Goal: Task Accomplishment & Management: Use online tool/utility

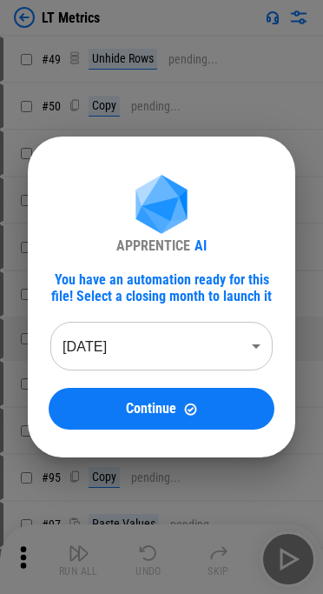
click at [158, 334] on body "LT Metrics # 49 Unhide Rows pending... # 50 Copy pending... # 52 Paste Values p…" at bounding box center [161, 297] width 323 height 594
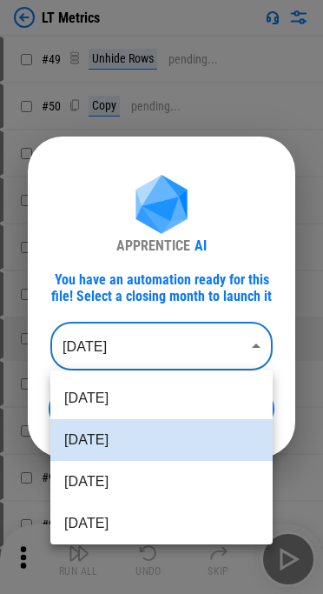
click at [152, 348] on div at bounding box center [161, 297] width 323 height 594
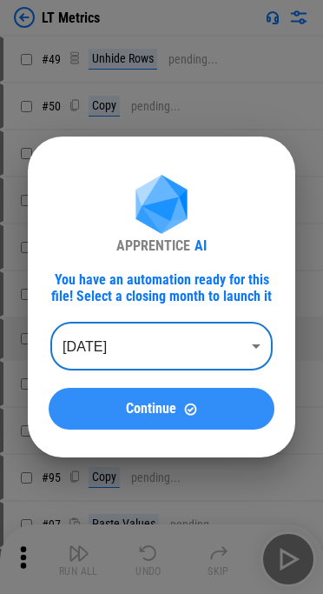
click at [138, 410] on span "Continue" at bounding box center [151, 409] width 50 height 14
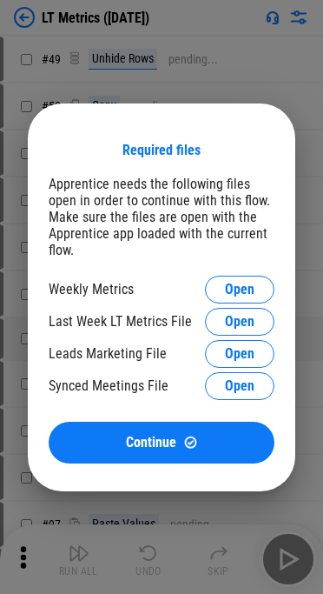
click at [243, 274] on div "Required files Apprentice needs the following files open in order to continue w…" at bounding box center [162, 303] width 226 height 322
click at [230, 290] on span "Open" at bounding box center [240, 290] width 30 height 14
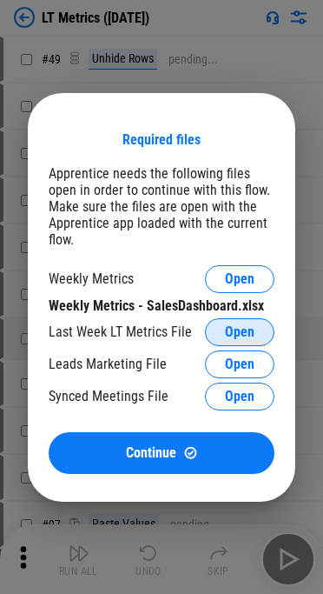
click at [243, 330] on span "Open" at bounding box center [240, 332] width 30 height 14
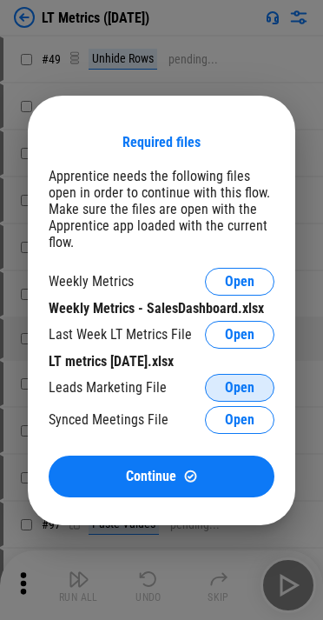
click at [223, 391] on button "Open" at bounding box center [240, 388] width 70 height 28
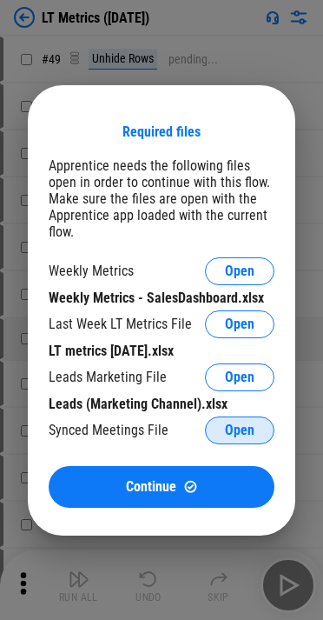
click at [257, 428] on button "Open" at bounding box center [240, 431] width 70 height 28
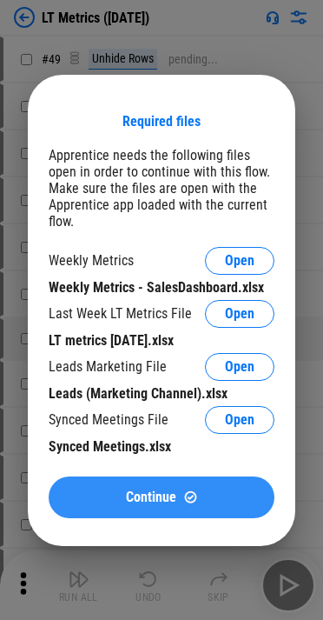
click at [134, 487] on button "Continue" at bounding box center [162, 498] width 226 height 42
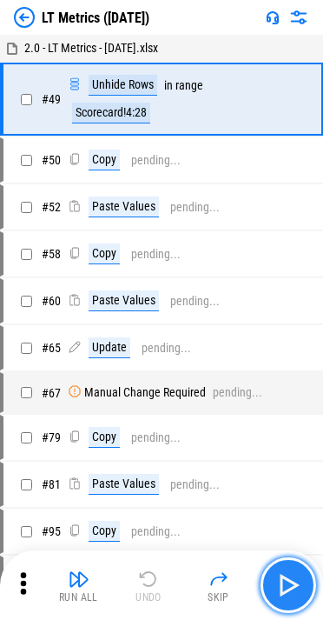
click at [277, 582] on img "button" at bounding box center [289, 585] width 28 height 28
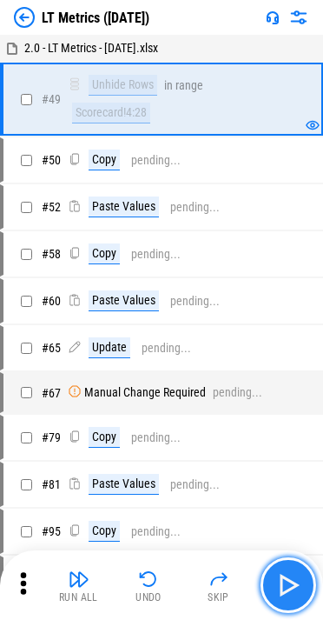
click at [277, 582] on img "button" at bounding box center [289, 585] width 28 height 28
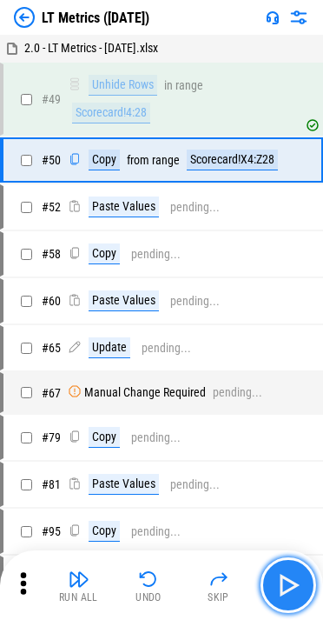
click at [277, 582] on img "button" at bounding box center [289, 585] width 28 height 28
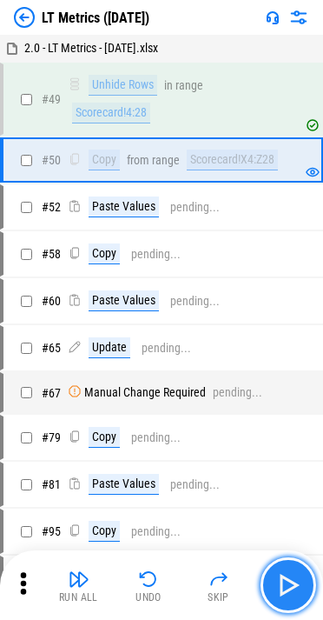
click at [277, 582] on img "button" at bounding box center [289, 585] width 28 height 28
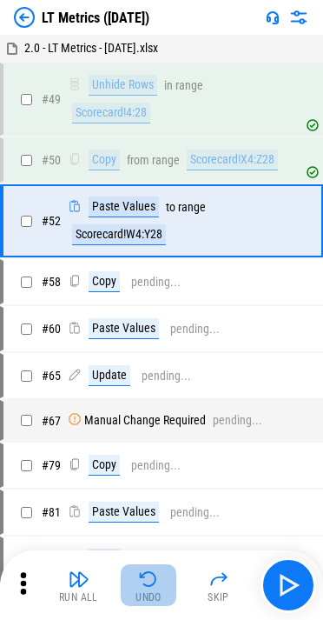
click at [148, 584] on img "button" at bounding box center [148, 579] width 21 height 21
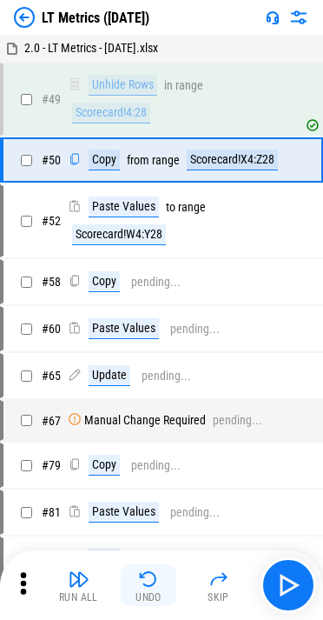
click at [148, 584] on img "button" at bounding box center [148, 579] width 21 height 21
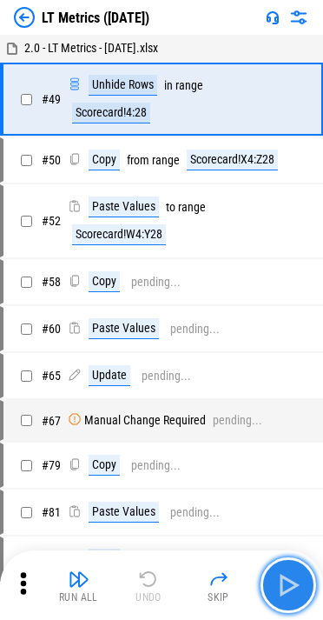
click at [277, 576] on img "button" at bounding box center [289, 585] width 28 height 28
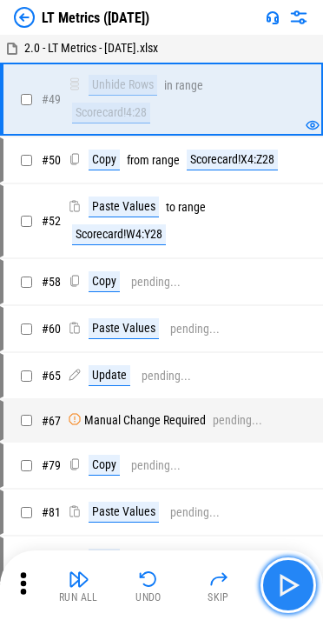
click at [277, 576] on img "button" at bounding box center [289, 585] width 28 height 28
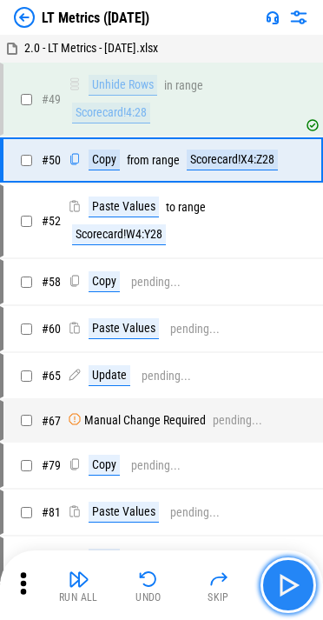
click at [277, 576] on img "button" at bounding box center [289, 585] width 28 height 28
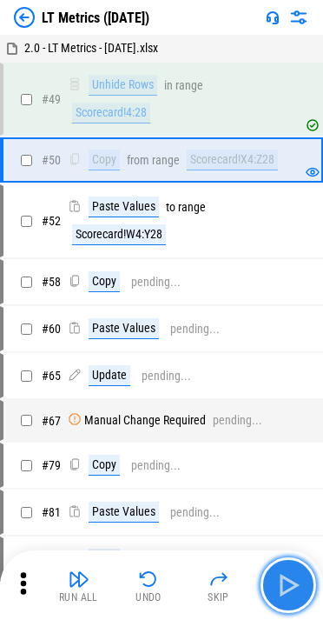
click at [277, 576] on img "button" at bounding box center [289, 585] width 28 height 28
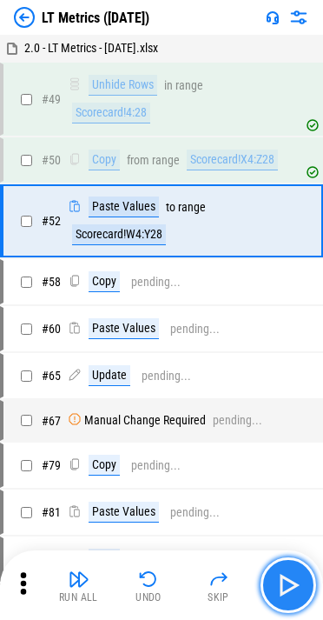
click at [277, 576] on img "button" at bounding box center [289, 585] width 28 height 28
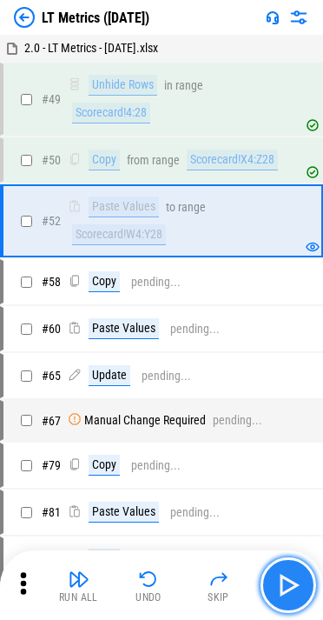
click at [277, 576] on img "button" at bounding box center [289, 585] width 28 height 28
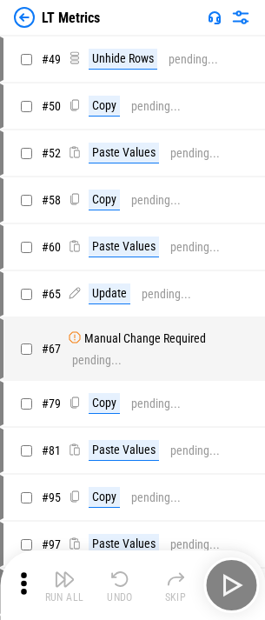
click at [226, 582] on div "Run All Undo Skip" at bounding box center [134, 585] width 248 height 56
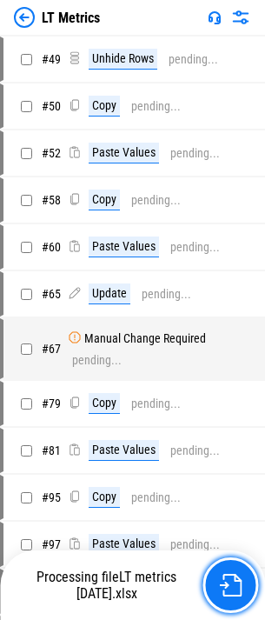
click at [226, 582] on img "button" at bounding box center [230, 585] width 23 height 23
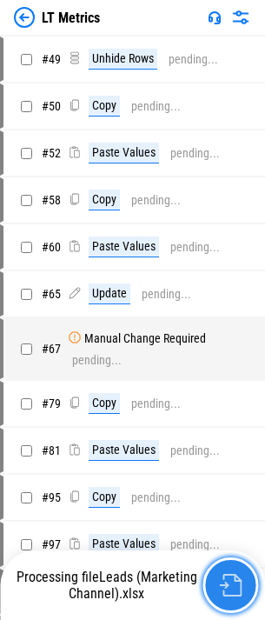
click at [226, 582] on img "button" at bounding box center [230, 585] width 23 height 23
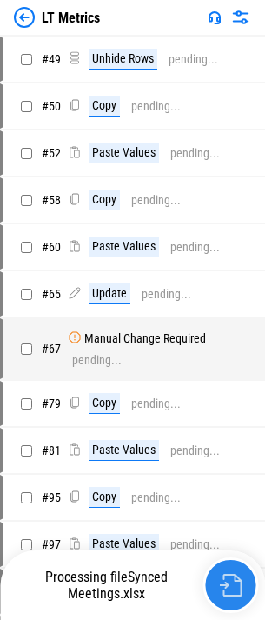
click at [226, 582] on img "button" at bounding box center [230, 585] width 23 height 23
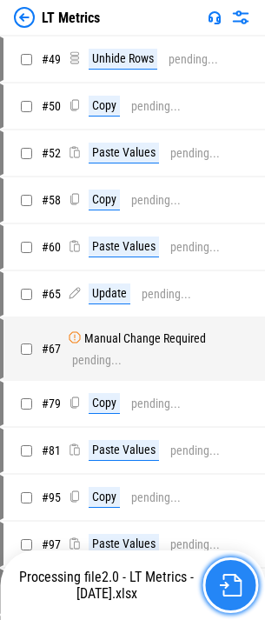
click at [226, 582] on img "button" at bounding box center [230, 585] width 23 height 23
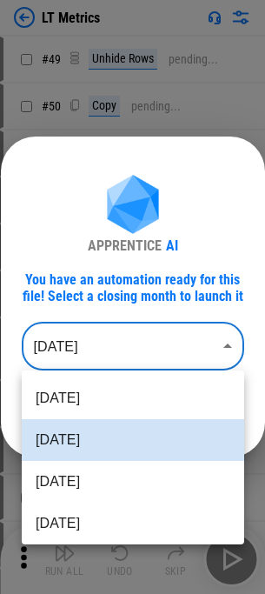
click at [163, 330] on body "LT Metrics # 49 Unhide Rows pending... # 50 Copy pending... # 52 Paste Values p…" at bounding box center [132, 297] width 265 height 594
drag, startPoint x: 142, startPoint y: 289, endPoint x: 150, endPoint y: 307, distance: 19.9
click at [143, 291] on div at bounding box center [132, 297] width 265 height 594
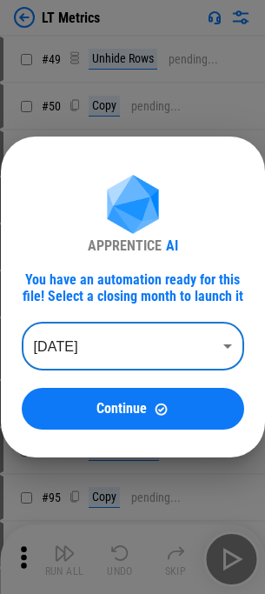
click at [103, 431] on div "APPRENTICE AI You have an automation ready for this file! Select a closing mont…" at bounding box center [133, 298] width 264 height 322
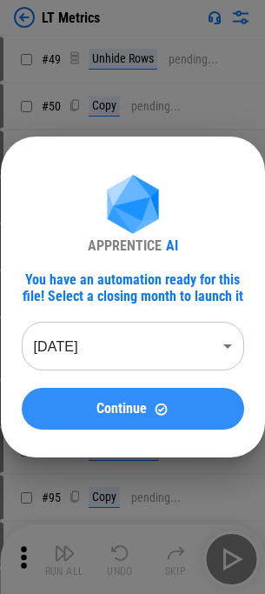
click at [104, 425] on button "Continue" at bounding box center [133, 409] width 223 height 42
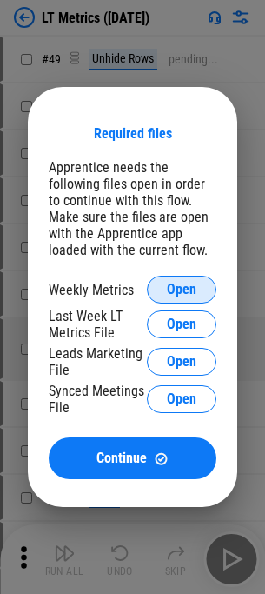
click at [188, 294] on span "Open" at bounding box center [182, 290] width 30 height 14
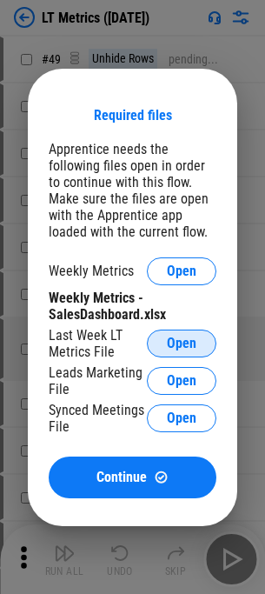
click at [168, 337] on span "Open" at bounding box center [182, 344] width 30 height 14
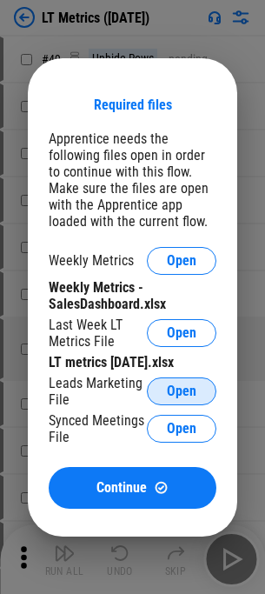
click at [181, 398] on span "Open" at bounding box center [182, 391] width 30 height 14
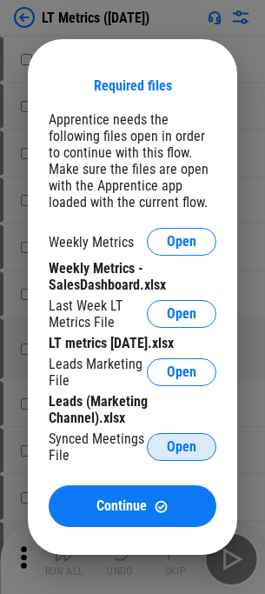
click at [176, 443] on button "Open" at bounding box center [182, 447] width 70 height 28
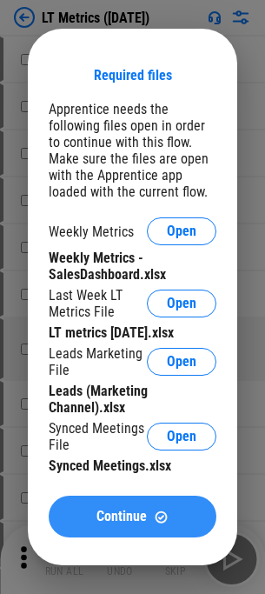
click at [177, 517] on div "Continue" at bounding box center [133, 517] width 126 height 15
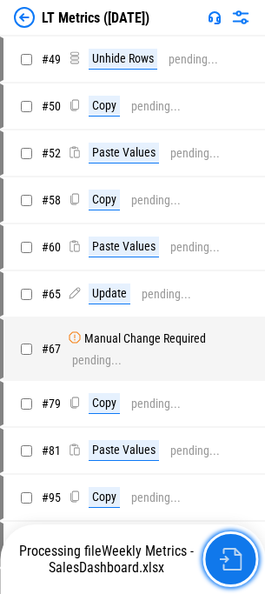
click at [232, 555] on img "button" at bounding box center [230, 559] width 23 height 23
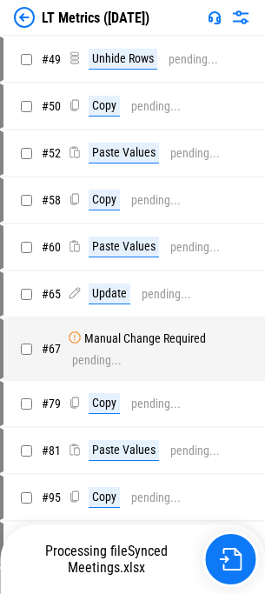
click at [246, 563] on div "Processing file Synced Meetings.xlsx" at bounding box center [134, 559] width 248 height 56
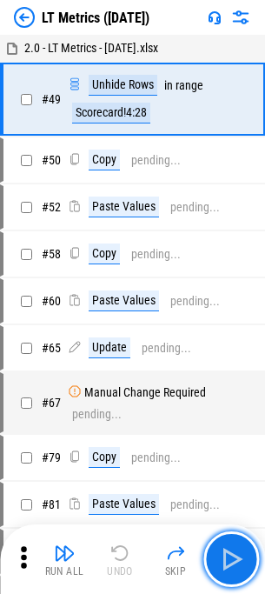
click at [246, 563] on button "button" at bounding box center [231, 559] width 56 height 56
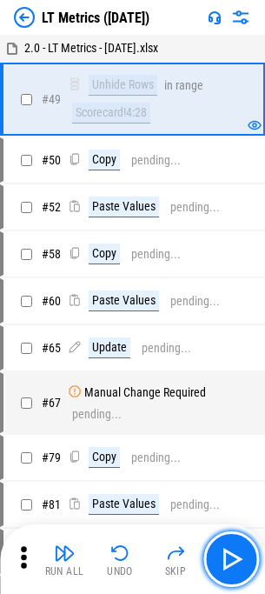
click at [246, 563] on button "button" at bounding box center [231, 559] width 56 height 56
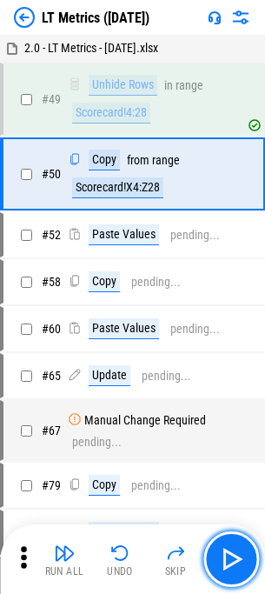
click at [246, 563] on button "button" at bounding box center [231, 559] width 56 height 56
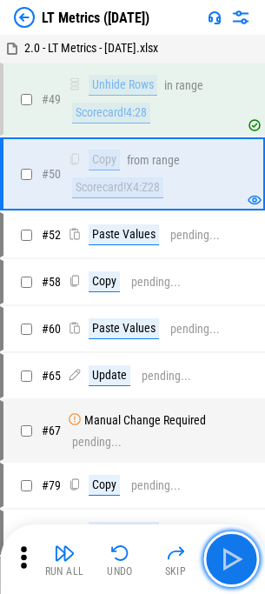
click at [246, 563] on button "button" at bounding box center [231, 559] width 56 height 56
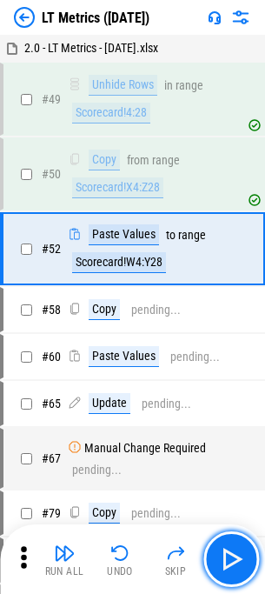
click at [246, 563] on button "button" at bounding box center [231, 559] width 56 height 56
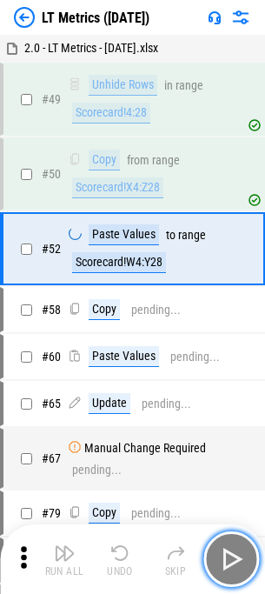
click at [246, 563] on button "button" at bounding box center [231, 559] width 56 height 56
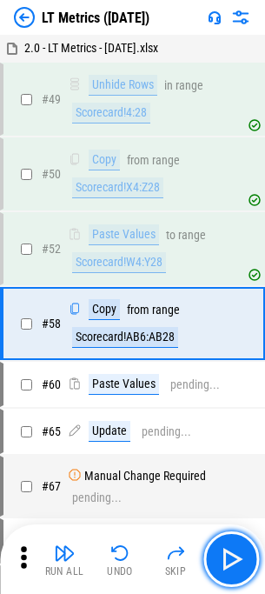
click at [246, 563] on button "button" at bounding box center [231, 559] width 56 height 56
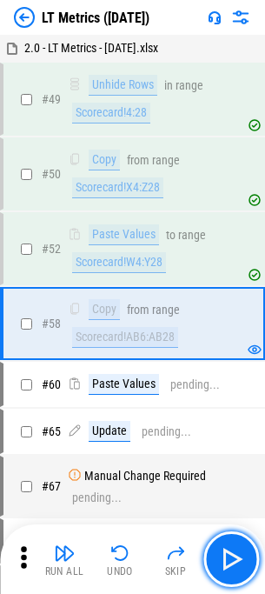
click at [246, 563] on button "button" at bounding box center [231, 559] width 56 height 56
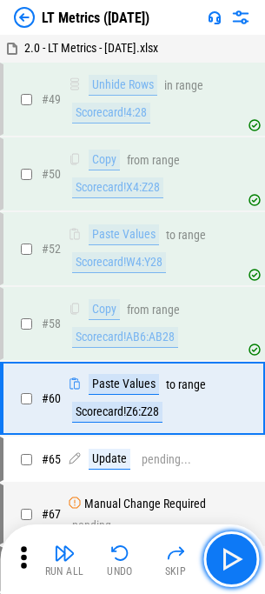
click at [246, 563] on button "button" at bounding box center [231, 559] width 56 height 56
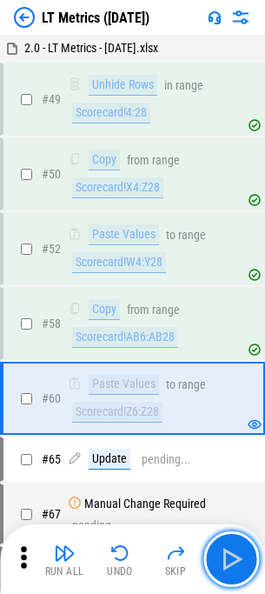
click at [246, 563] on button "button" at bounding box center [231, 559] width 56 height 56
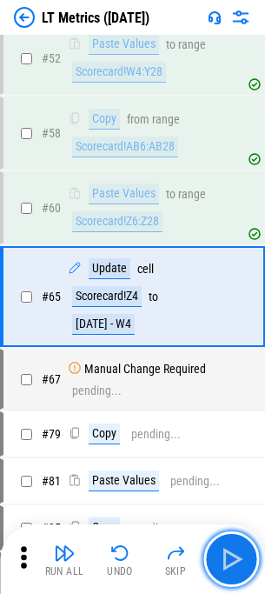
click at [246, 563] on button "button" at bounding box center [231, 559] width 56 height 56
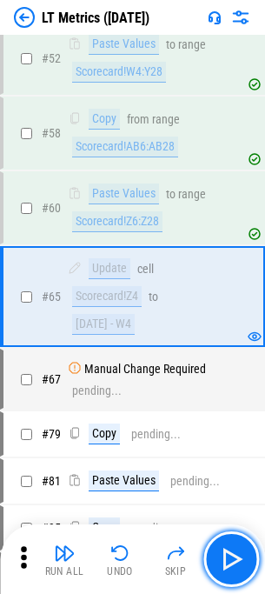
click at [246, 563] on button "button" at bounding box center [231, 559] width 56 height 56
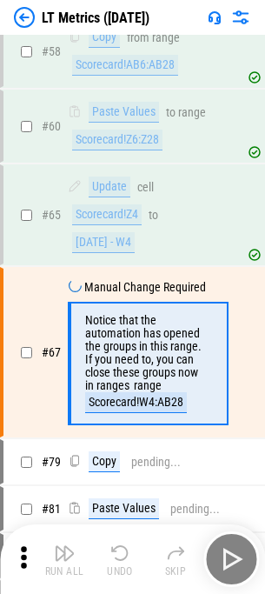
scroll to position [328, 0]
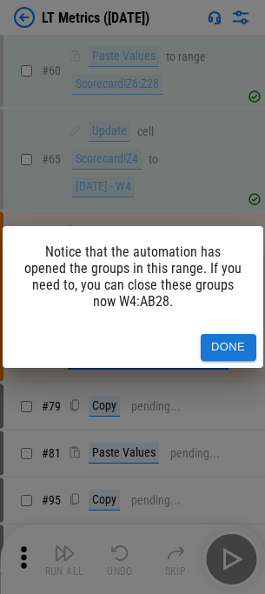
click at [230, 370] on div "Notice that the automation has opened the groups in this range. If you need to,…" at bounding box center [132, 297] width 265 height 594
click at [230, 366] on div "Done" at bounding box center [133, 347] width 261 height 41
click at [224, 358] on button "Done" at bounding box center [229, 347] width 56 height 27
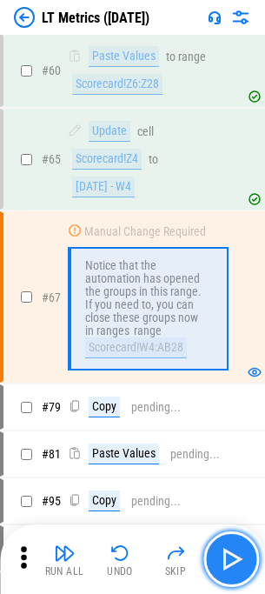
click at [225, 568] on img "button" at bounding box center [231, 559] width 28 height 28
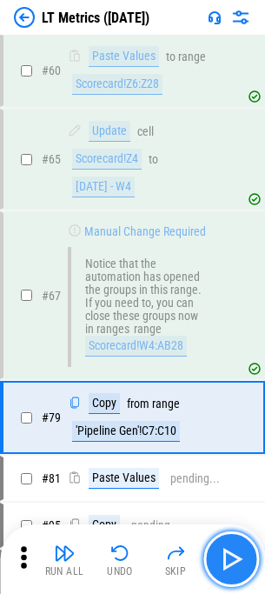
click at [230, 563] on img "button" at bounding box center [231, 559] width 28 height 28
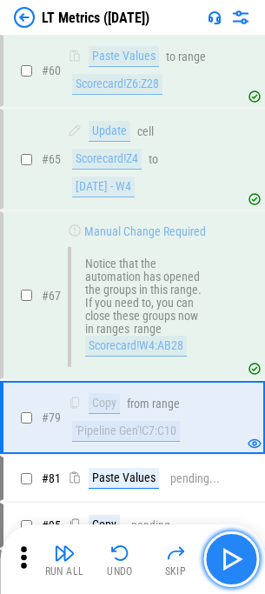
click at [230, 563] on img "button" at bounding box center [231, 559] width 28 height 28
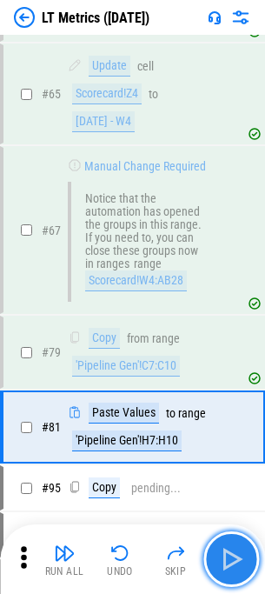
click at [230, 563] on img "button" at bounding box center [231, 559] width 28 height 28
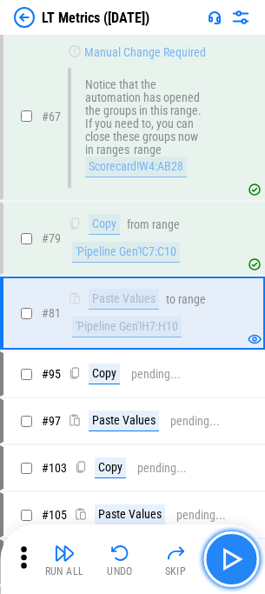
click at [230, 563] on img "button" at bounding box center [231, 559] width 28 height 28
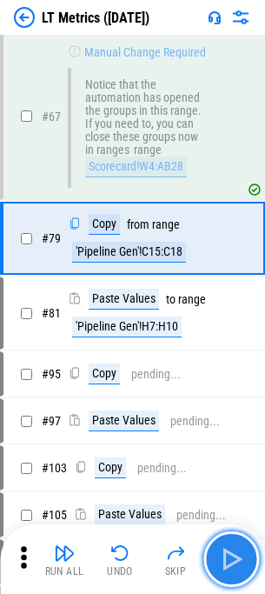
click at [230, 563] on img "button" at bounding box center [231, 559] width 28 height 28
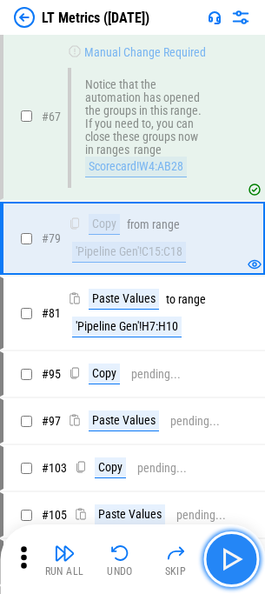
click at [230, 563] on img "button" at bounding box center [231, 559] width 28 height 28
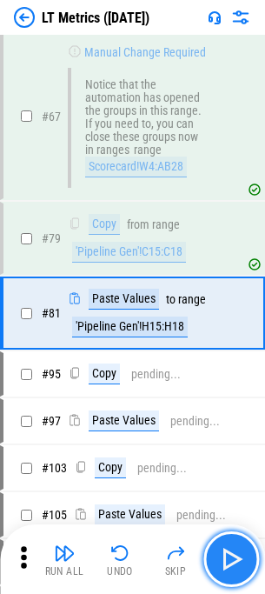
click at [230, 563] on img "button" at bounding box center [231, 559] width 28 height 28
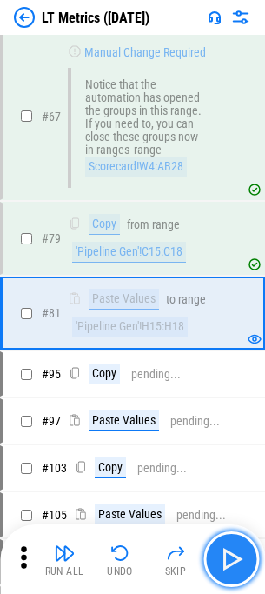
click at [230, 563] on img "button" at bounding box center [231, 559] width 28 height 28
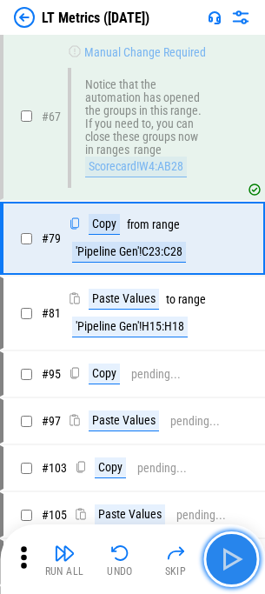
click at [230, 563] on img "button" at bounding box center [231, 559] width 28 height 28
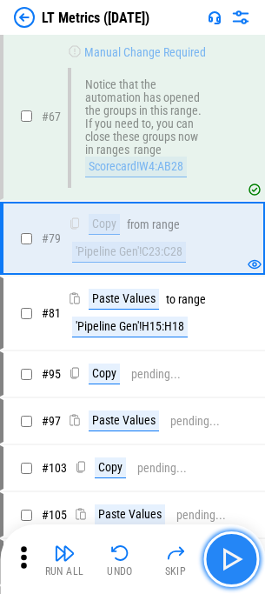
click at [230, 563] on img "button" at bounding box center [231, 559] width 28 height 28
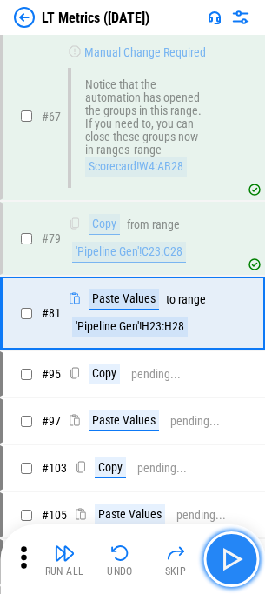
click at [230, 563] on img "button" at bounding box center [231, 559] width 28 height 28
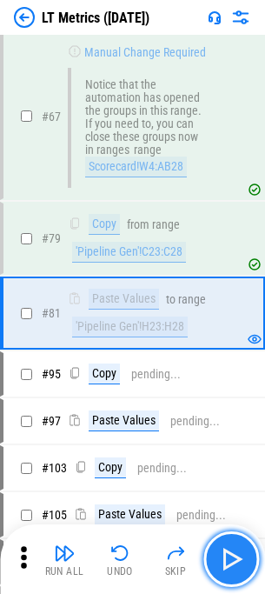
click at [230, 563] on img "button" at bounding box center [231, 559] width 28 height 28
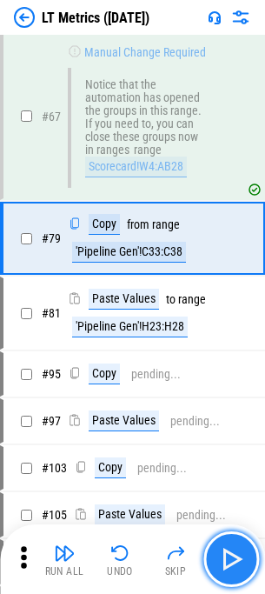
click at [230, 563] on img "button" at bounding box center [231, 559] width 28 height 28
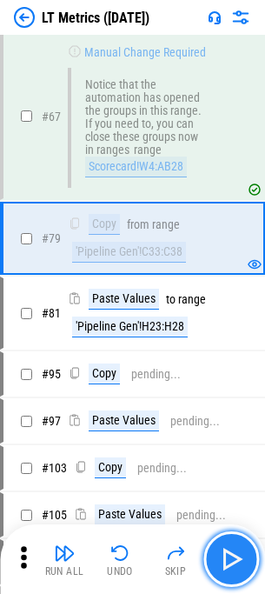
click at [230, 563] on img "button" at bounding box center [231, 559] width 28 height 28
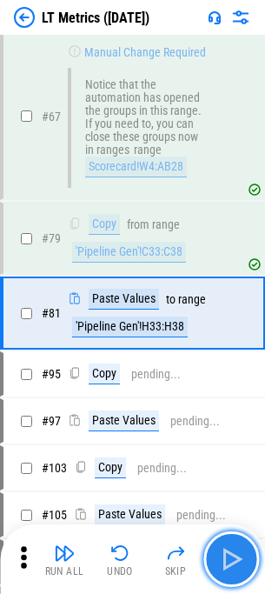
click at [230, 563] on img "button" at bounding box center [231, 559] width 28 height 28
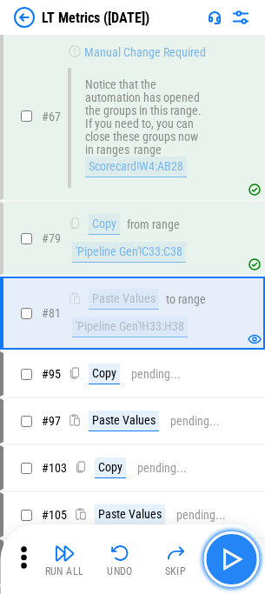
click at [230, 563] on img "button" at bounding box center [231, 559] width 28 height 28
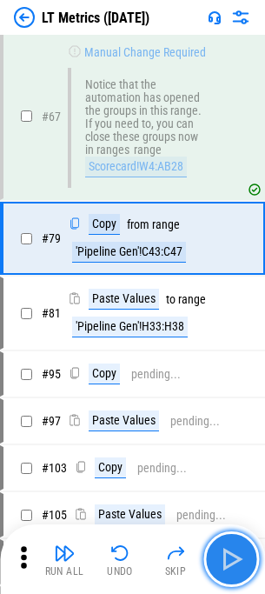
click at [230, 563] on img "button" at bounding box center [231, 559] width 28 height 28
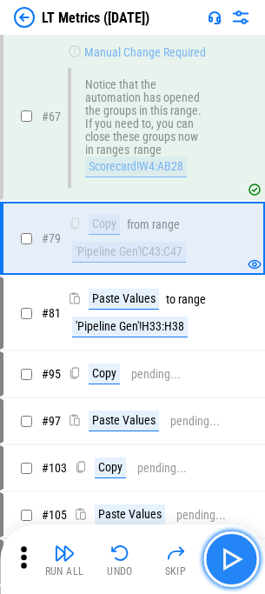
click at [230, 563] on img "button" at bounding box center [231, 559] width 28 height 28
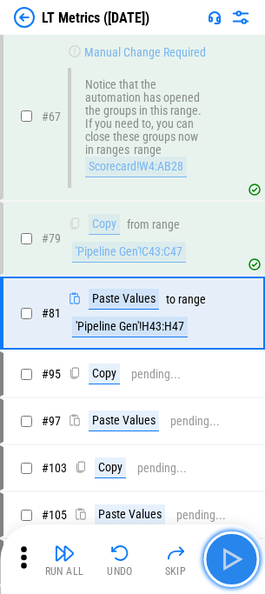
click at [230, 563] on img "button" at bounding box center [231, 559] width 28 height 28
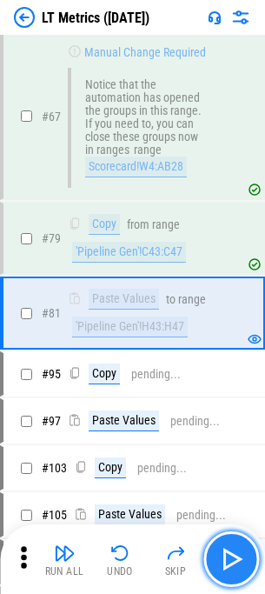
click at [230, 563] on img "button" at bounding box center [231, 559] width 28 height 28
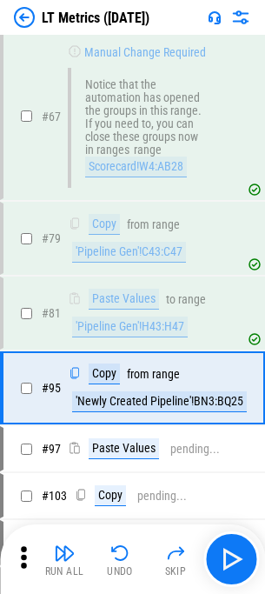
click at [111, 330] on div "'Pipeline Gen'!H43:H47" at bounding box center [130, 327] width 116 height 21
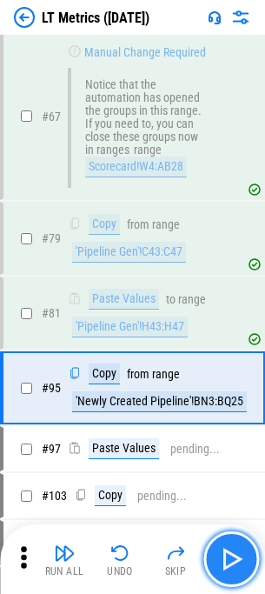
click at [237, 556] on img "button" at bounding box center [231, 559] width 28 height 28
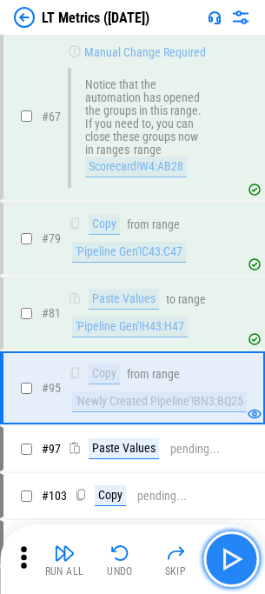
click at [237, 556] on img "button" at bounding box center [231, 559] width 28 height 28
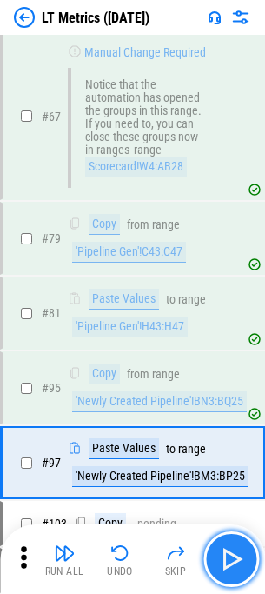
click at [237, 556] on img "button" at bounding box center [231, 559] width 28 height 28
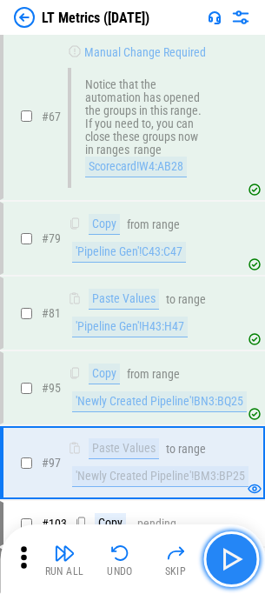
click at [237, 556] on img "button" at bounding box center [231, 559] width 28 height 28
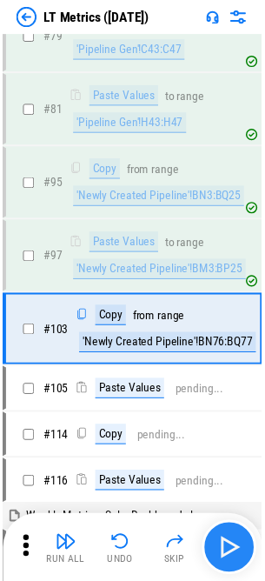
scroll to position [748, 0]
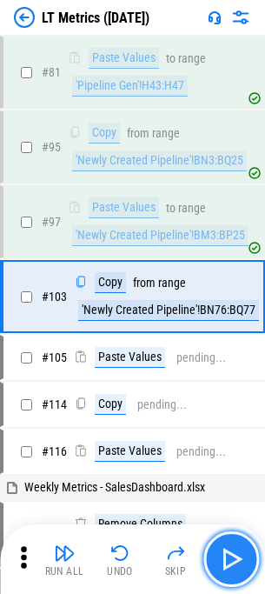
click at [237, 556] on img "button" at bounding box center [231, 559] width 28 height 28
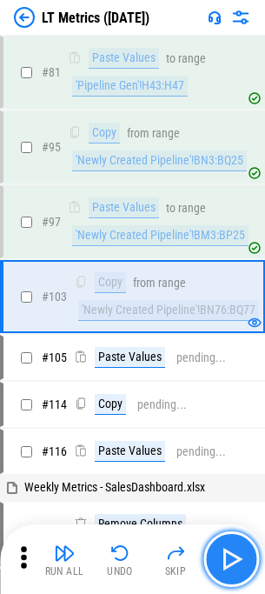
click at [237, 556] on img "button" at bounding box center [231, 559] width 28 height 28
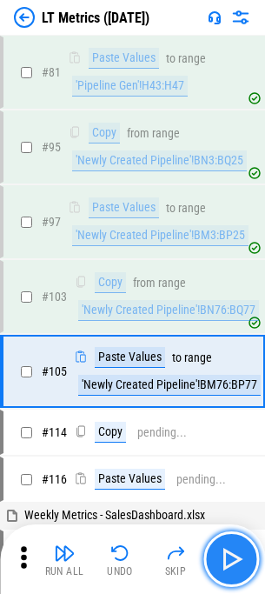
click at [237, 556] on img "button" at bounding box center [231, 559] width 28 height 28
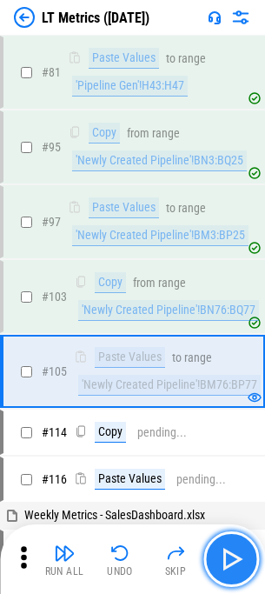
click at [237, 556] on img "button" at bounding box center [231, 559] width 28 height 28
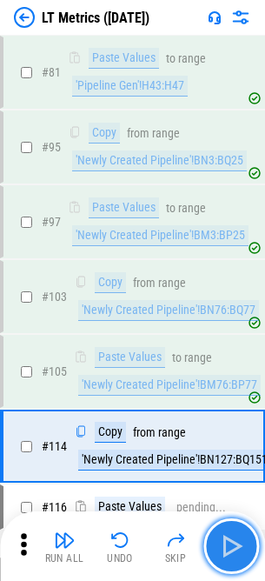
click at [237, 556] on img "button" at bounding box center [231, 546] width 28 height 28
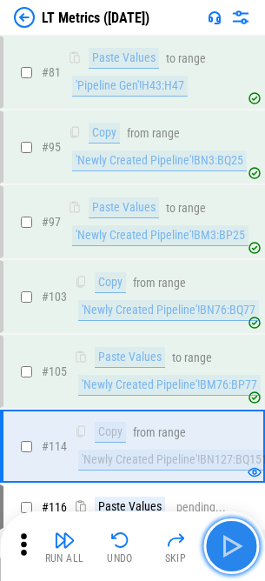
click at [237, 556] on img "button" at bounding box center [231, 546] width 28 height 28
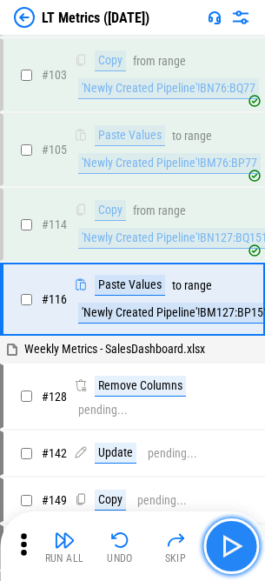
scroll to position [978, 0]
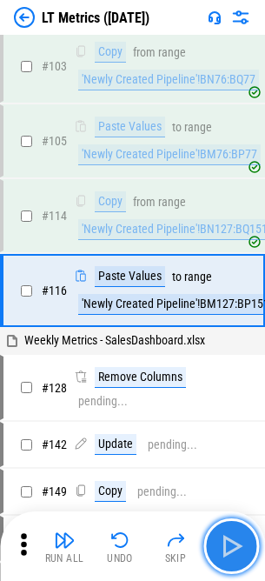
click at [237, 556] on img "button" at bounding box center [231, 546] width 28 height 28
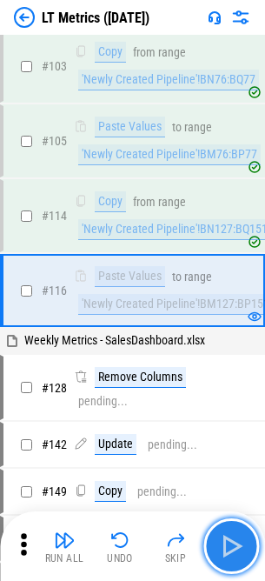
click at [237, 556] on img "button" at bounding box center [231, 546] width 28 height 28
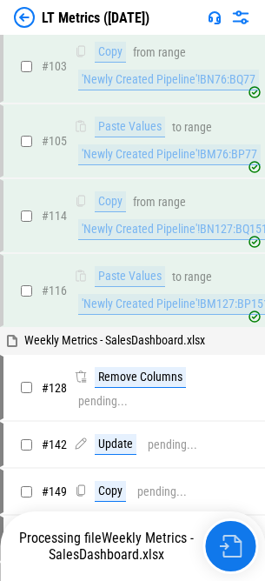
click at [237, 556] on img "button" at bounding box center [230, 546] width 23 height 23
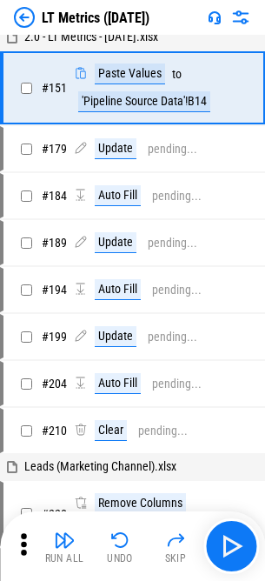
scroll to position [1328, 0]
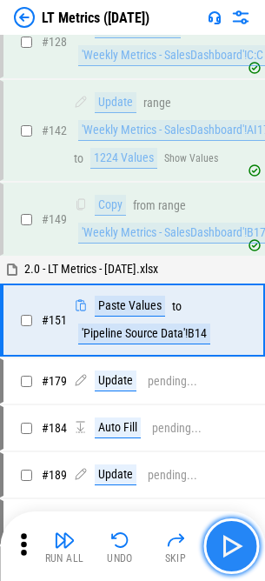
click at [223, 556] on img "button" at bounding box center [231, 546] width 28 height 28
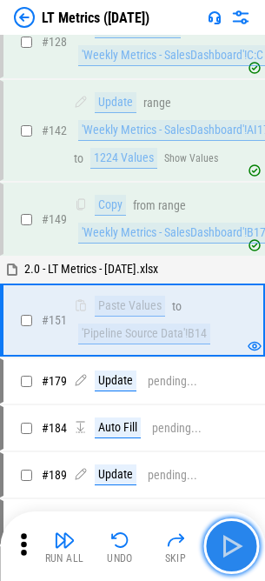
click at [223, 556] on img "button" at bounding box center [231, 546] width 28 height 28
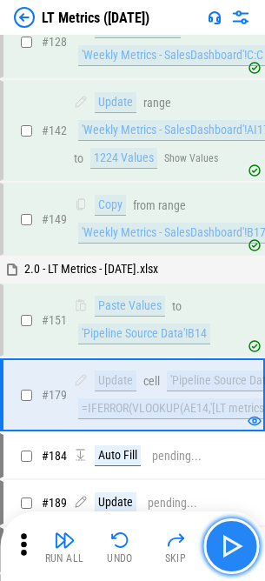
click at [248, 537] on button "button" at bounding box center [231, 546] width 56 height 56
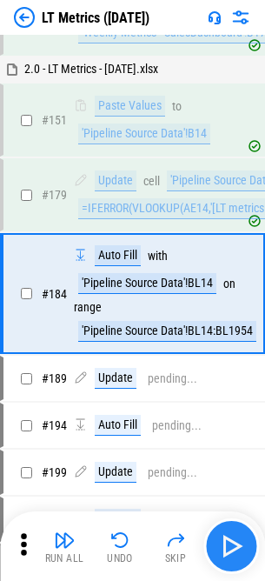
scroll to position [1531, 0]
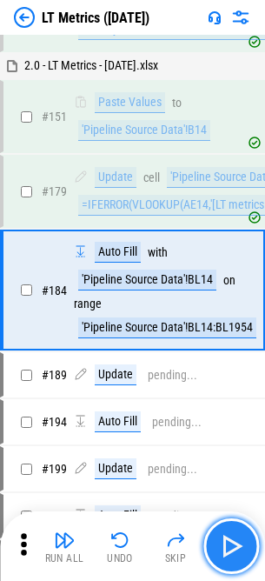
click at [248, 537] on button "button" at bounding box center [231, 546] width 56 height 56
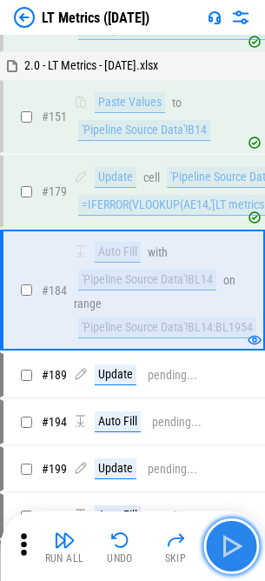
click at [246, 537] on button "button" at bounding box center [231, 546] width 56 height 56
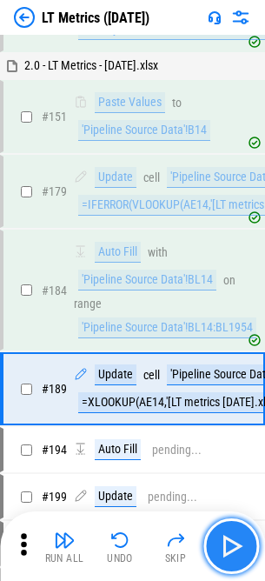
click at [246, 537] on button "button" at bounding box center [231, 546] width 56 height 56
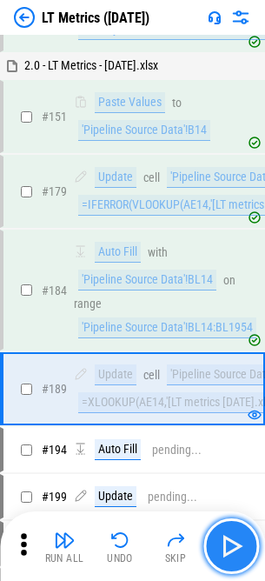
click at [246, 537] on button "button" at bounding box center [231, 546] width 56 height 56
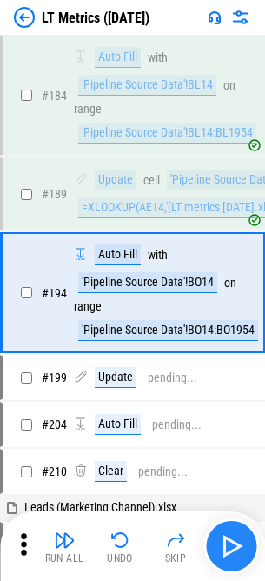
scroll to position [1729, 0]
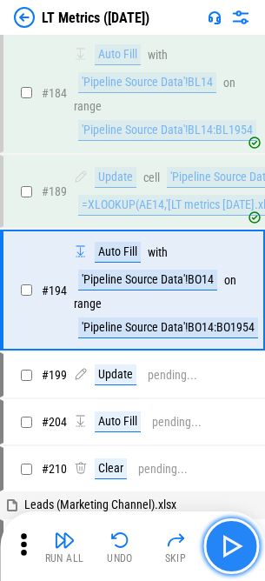
click at [246, 537] on button "button" at bounding box center [231, 546] width 56 height 56
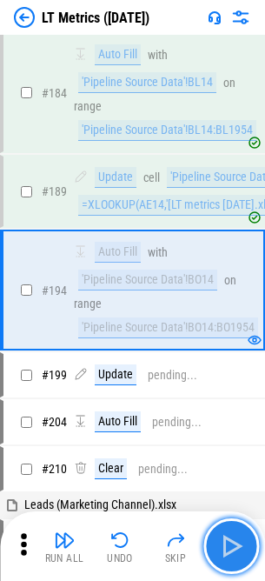
click at [246, 537] on button "button" at bounding box center [231, 546] width 56 height 56
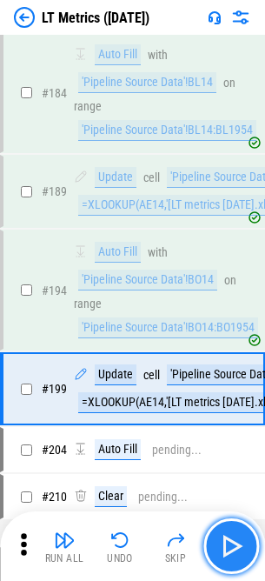
click at [246, 537] on button "button" at bounding box center [231, 546] width 56 height 56
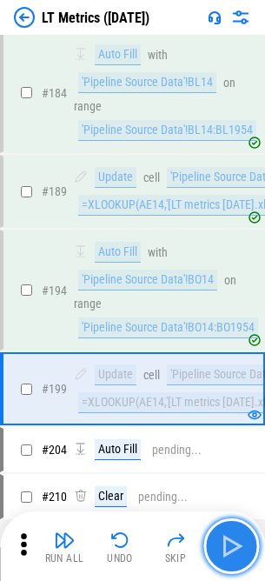
click at [246, 537] on button "button" at bounding box center [231, 546] width 56 height 56
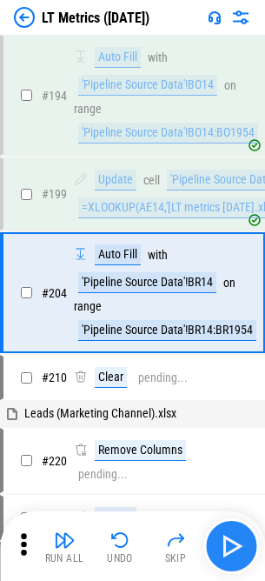
scroll to position [1926, 0]
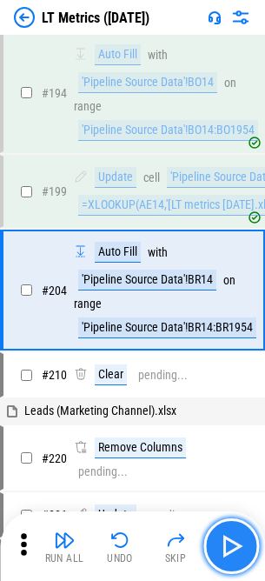
click at [246, 537] on button "button" at bounding box center [231, 546] width 56 height 56
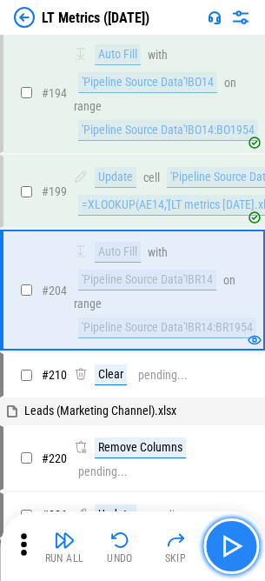
click at [246, 537] on button "button" at bounding box center [231, 546] width 56 height 56
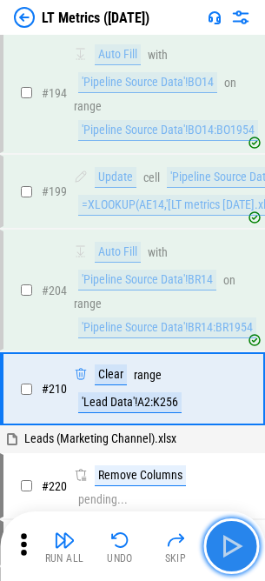
click at [246, 537] on button "button" at bounding box center [231, 546] width 56 height 56
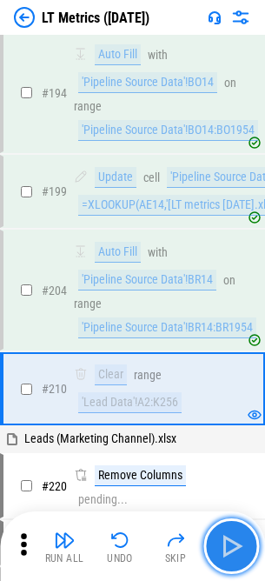
click at [246, 537] on button "button" at bounding box center [231, 546] width 56 height 56
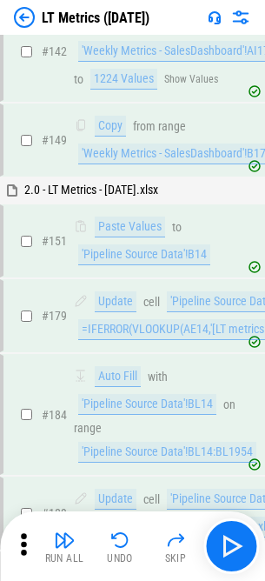
scroll to position [1146, 0]
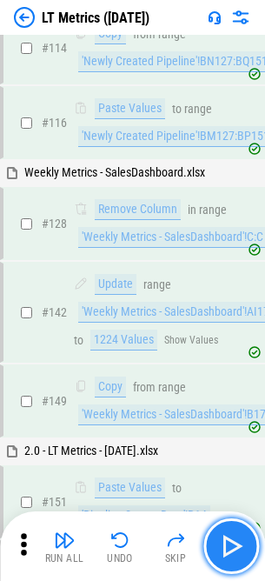
click at [232, 543] on img "button" at bounding box center [231, 546] width 28 height 28
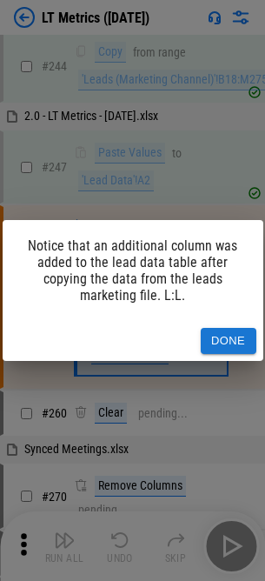
scroll to position [2534, 0]
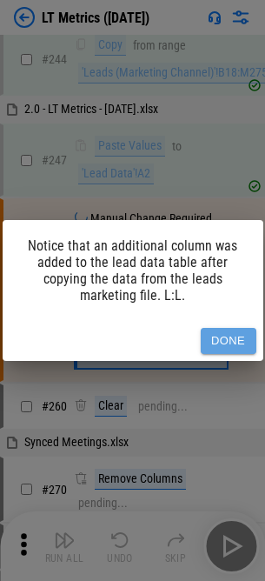
click at [227, 330] on button "Done" at bounding box center [229, 341] width 56 height 27
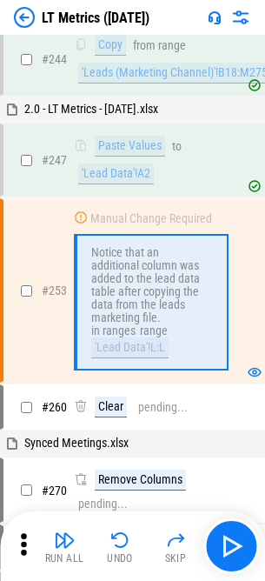
click at [237, 579] on div "Run All Undo Skip" at bounding box center [132, 546] width 265 height 70
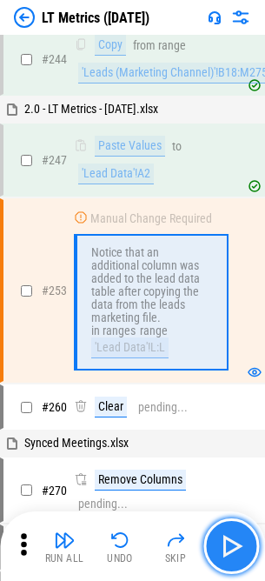
click at [236, 561] on button "button" at bounding box center [231, 546] width 56 height 56
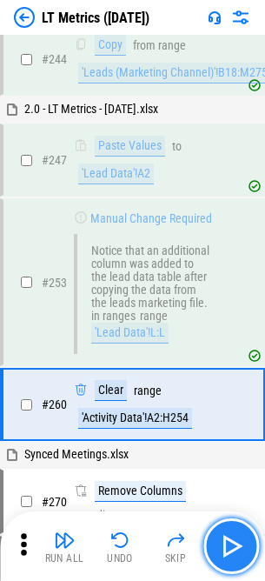
click at [234, 561] on button "button" at bounding box center [231, 546] width 56 height 56
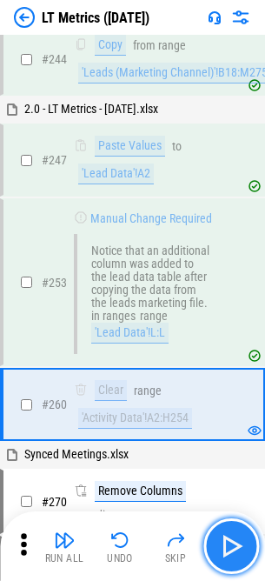
click at [234, 556] on img "button" at bounding box center [231, 546] width 28 height 28
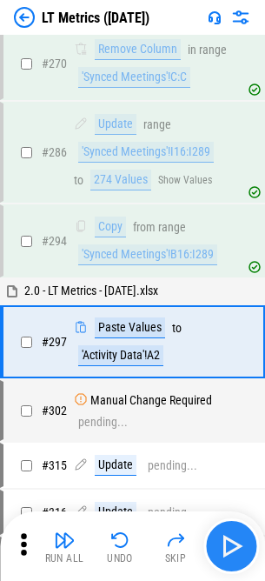
scroll to position [2987, 0]
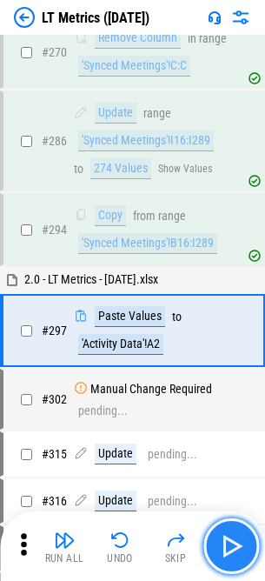
click at [241, 547] on img "button" at bounding box center [231, 546] width 28 height 28
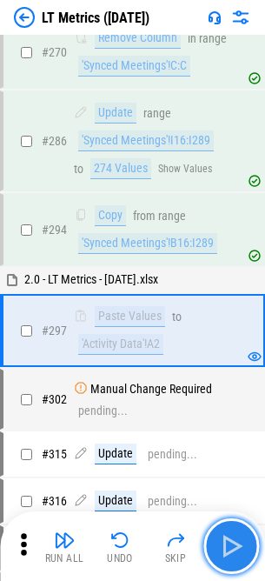
click at [241, 547] on img "button" at bounding box center [231, 546] width 28 height 28
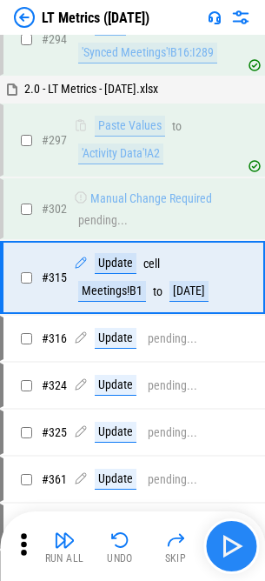
scroll to position [3178, 0]
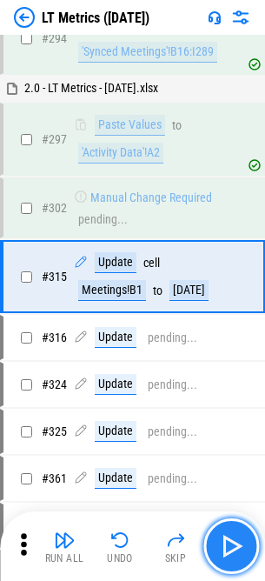
click at [241, 547] on img "button" at bounding box center [231, 546] width 28 height 28
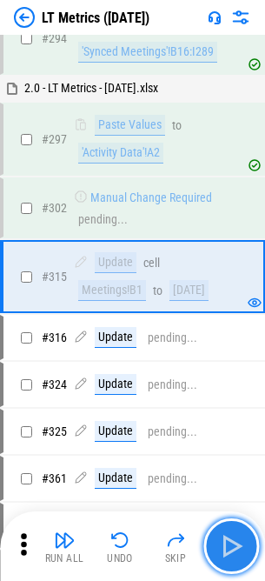
click at [241, 547] on img "button" at bounding box center [231, 546] width 28 height 28
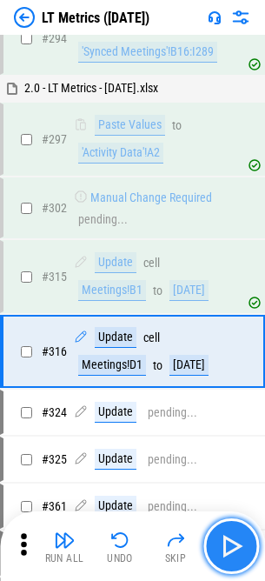
click at [241, 547] on img "button" at bounding box center [231, 546] width 28 height 28
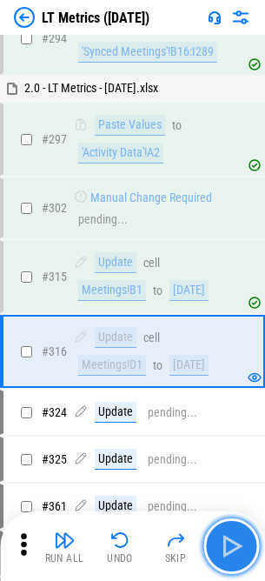
click at [241, 547] on img "button" at bounding box center [231, 546] width 28 height 28
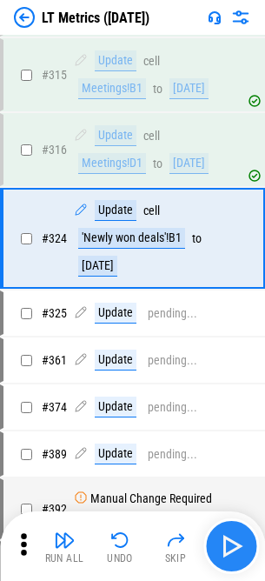
scroll to position [3384, 0]
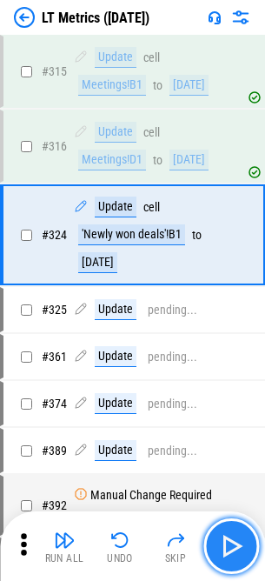
click at [241, 547] on img "button" at bounding box center [231, 546] width 28 height 28
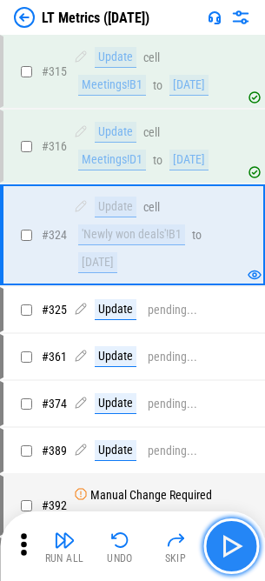
click at [241, 547] on img "button" at bounding box center [231, 546] width 28 height 28
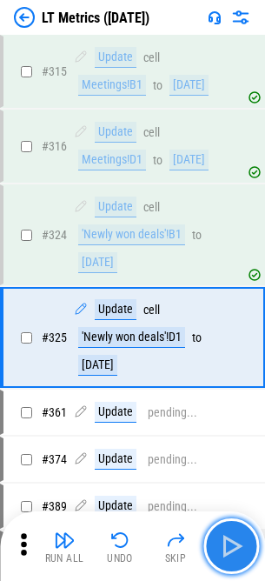
click at [241, 547] on img "button" at bounding box center [231, 546] width 28 height 28
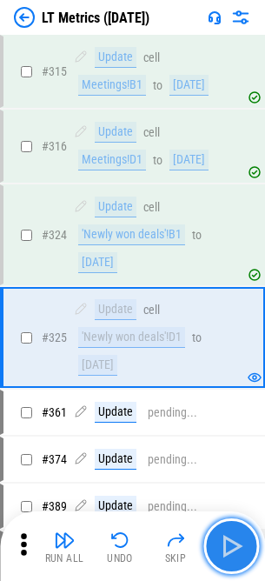
click at [241, 547] on img "button" at bounding box center [231, 546] width 28 height 28
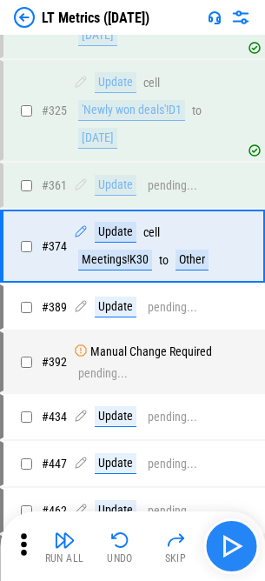
scroll to position [3622, 0]
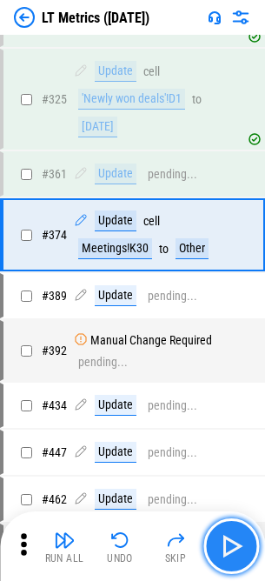
click at [241, 547] on img "button" at bounding box center [231, 546] width 28 height 28
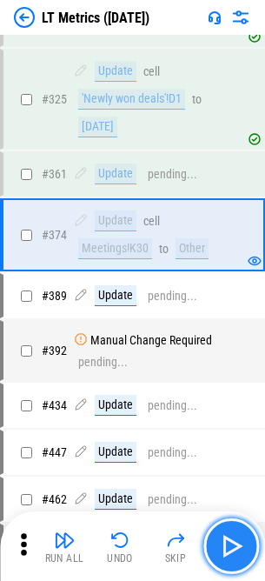
click at [241, 547] on img "button" at bounding box center [231, 546] width 28 height 28
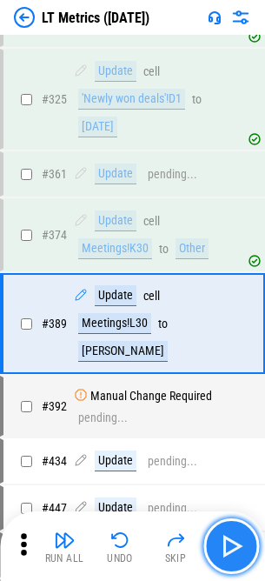
click at [241, 547] on img "button" at bounding box center [231, 546] width 28 height 28
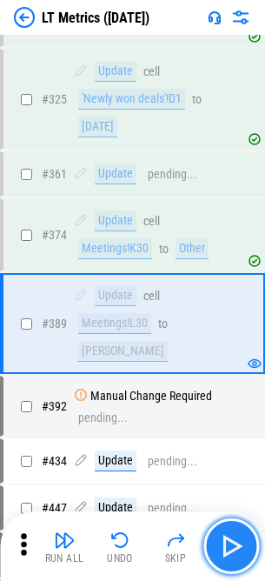
click at [241, 547] on img "button" at bounding box center [231, 546] width 28 height 28
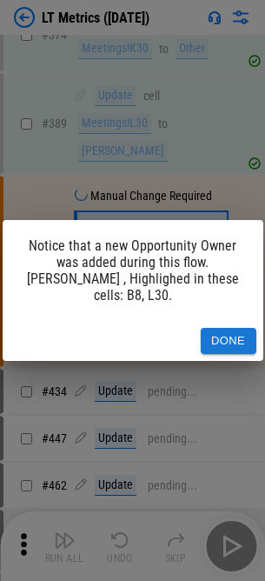
scroll to position [3858, 0]
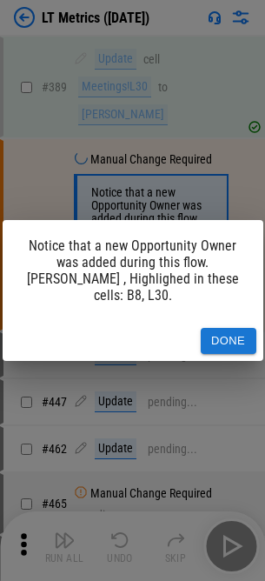
click at [241, 547] on div "Notice that a new Opportunity Owner was added during this flow. Jim Mongillo , …" at bounding box center [132, 290] width 265 height 581
click at [236, 341] on button "Done" at bounding box center [229, 341] width 56 height 27
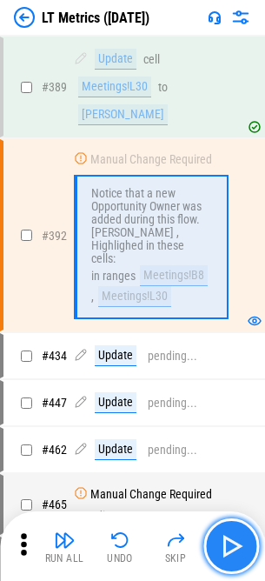
click at [234, 548] on img "button" at bounding box center [231, 546] width 28 height 28
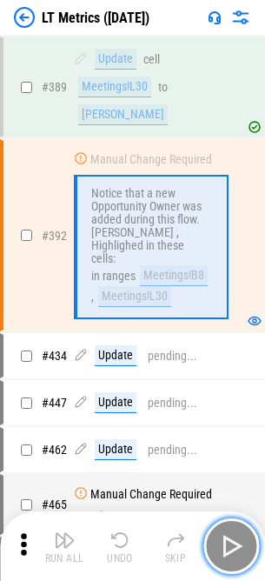
click at [234, 548] on img "button" at bounding box center [231, 546] width 28 height 28
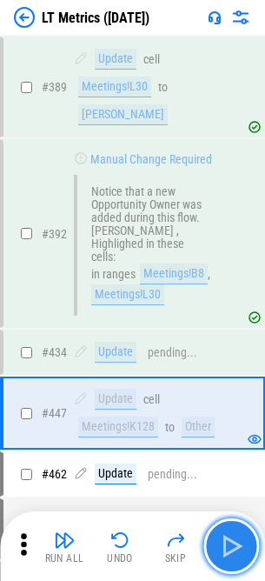
click at [234, 548] on img "button" at bounding box center [231, 546] width 28 height 28
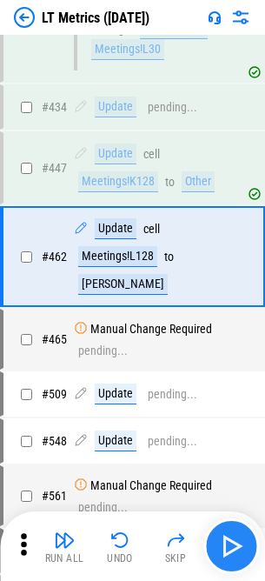
scroll to position [4125, 0]
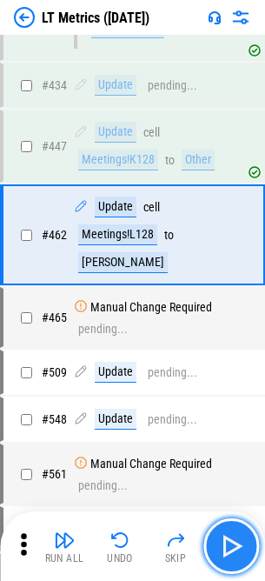
click at [234, 545] on img "button" at bounding box center [231, 546] width 28 height 28
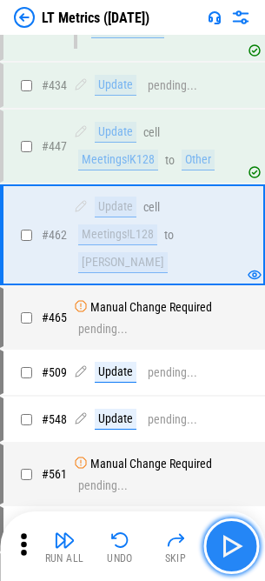
click at [241, 554] on img "button" at bounding box center [231, 546] width 28 height 28
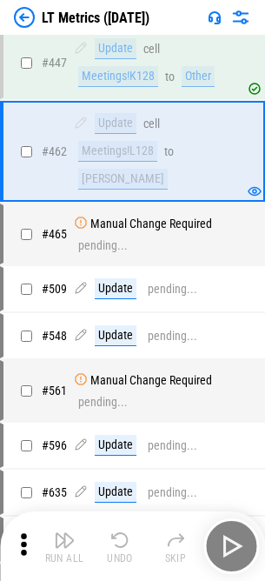
scroll to position [4273, 0]
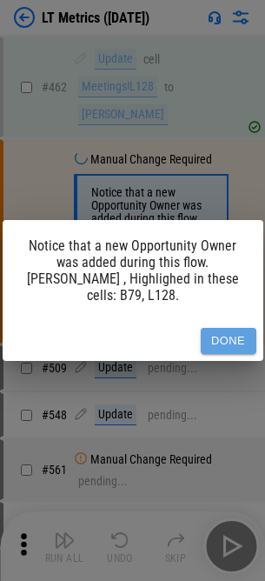
click at [221, 330] on button "Done" at bounding box center [229, 341] width 56 height 27
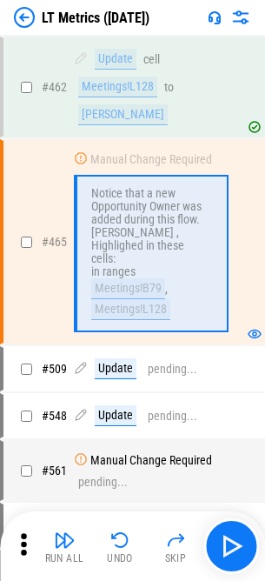
click at [165, 299] on div "Meetings!B79" at bounding box center [128, 288] width 74 height 21
click at [148, 320] on div "Meetings!L128" at bounding box center [130, 309] width 79 height 21
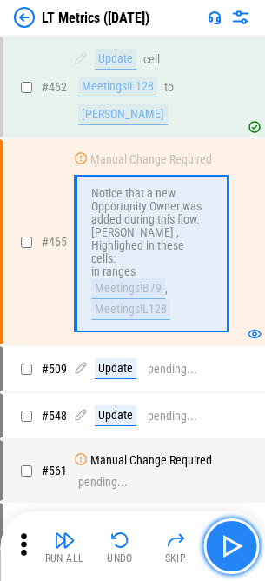
click at [223, 548] on img "button" at bounding box center [231, 546] width 28 height 28
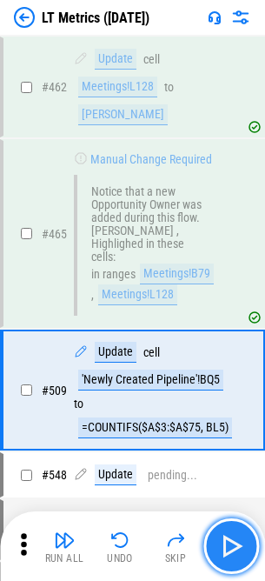
click at [226, 546] on img "button" at bounding box center [231, 546] width 28 height 28
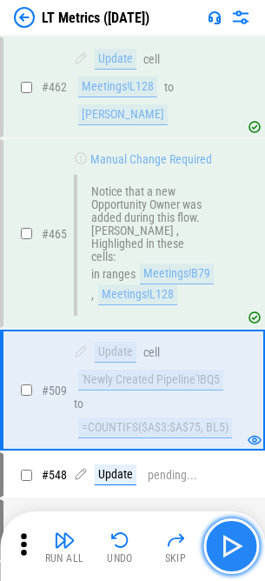
click at [226, 546] on img "button" at bounding box center [231, 546] width 28 height 28
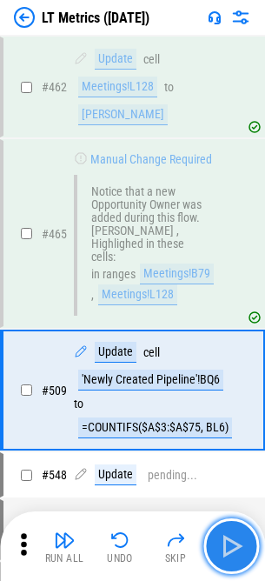
click at [227, 544] on img "button" at bounding box center [231, 546] width 28 height 28
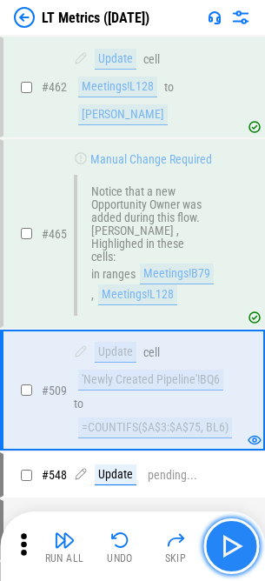
click at [227, 544] on img "button" at bounding box center [231, 546] width 28 height 28
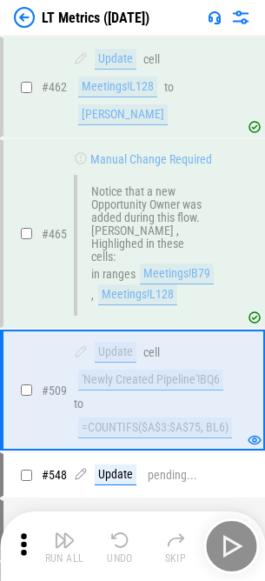
click at [227, 544] on div "Run All Undo Skip" at bounding box center [134, 546] width 248 height 56
click at [227, 544] on img "button" at bounding box center [231, 546] width 28 height 28
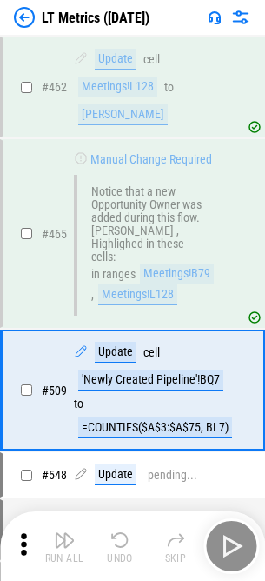
click at [227, 544] on div "Run All Undo Skip" at bounding box center [134, 546] width 248 height 56
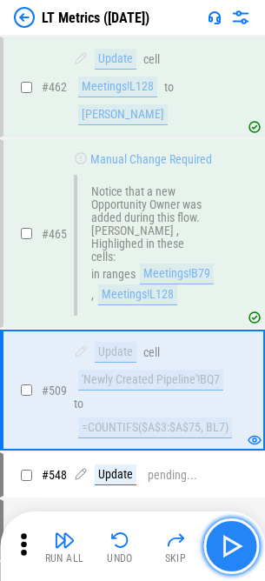
click at [227, 544] on img "button" at bounding box center [231, 546] width 28 height 28
click at [227, 544] on div "Run All Undo Skip" at bounding box center [134, 546] width 248 height 56
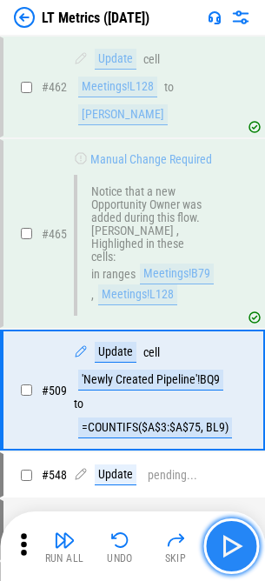
click at [227, 544] on img "button" at bounding box center [231, 546] width 28 height 28
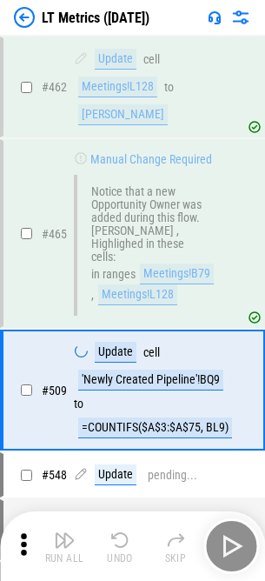
click at [227, 544] on div "Run All Undo Skip" at bounding box center [134, 546] width 248 height 56
click at [227, 544] on img "button" at bounding box center [231, 546] width 28 height 28
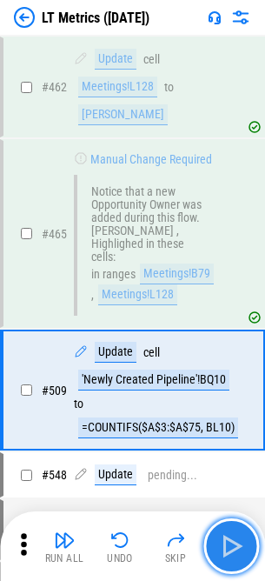
click at [227, 544] on img "button" at bounding box center [231, 546] width 28 height 28
click at [227, 544] on div "Run All Undo Skip" at bounding box center [134, 546] width 248 height 56
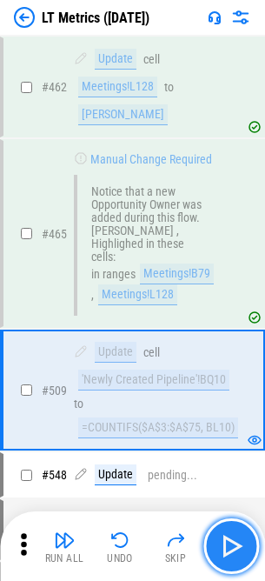
click at [227, 544] on img "button" at bounding box center [231, 546] width 28 height 28
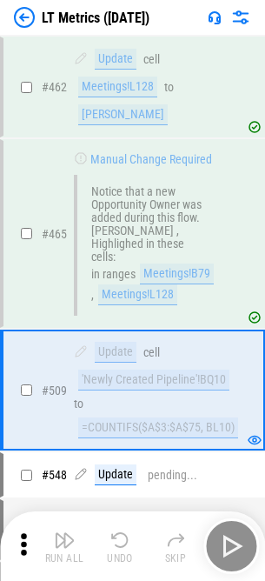
click at [227, 544] on div "Run All Undo Skip" at bounding box center [134, 546] width 248 height 56
click at [227, 544] on img "button" at bounding box center [231, 546] width 28 height 28
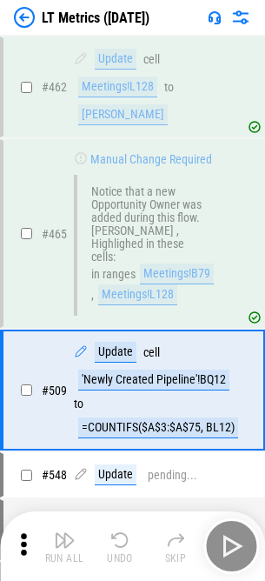
click at [227, 544] on div "Run All Undo Skip" at bounding box center [134, 546] width 248 height 56
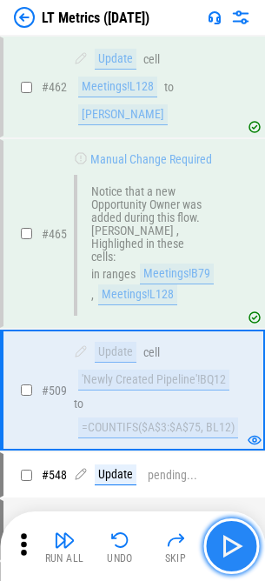
click at [227, 544] on img "button" at bounding box center [231, 546] width 28 height 28
click at [227, 544] on div "Run All Undo Skip" at bounding box center [134, 546] width 248 height 56
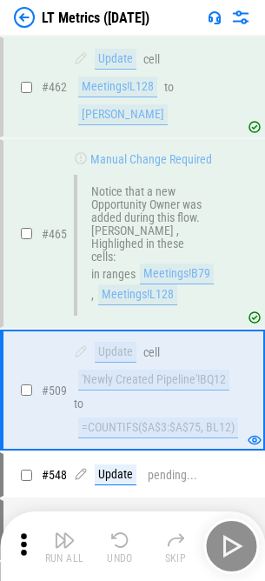
click at [227, 544] on div "Run All Undo Skip" at bounding box center [134, 546] width 248 height 56
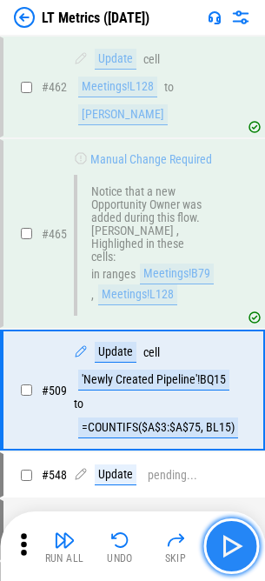
click at [227, 544] on img "button" at bounding box center [231, 546] width 28 height 28
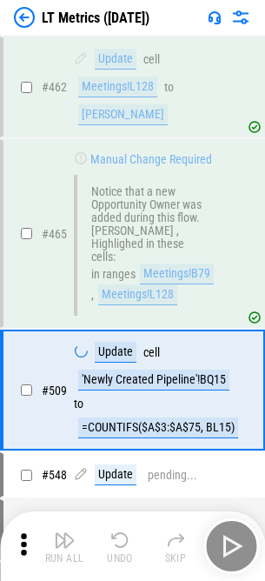
click at [227, 544] on div "Run All Undo Skip" at bounding box center [134, 546] width 248 height 56
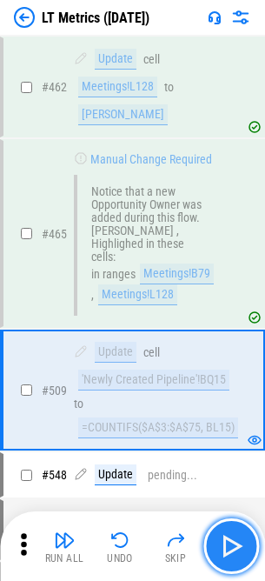
click at [227, 544] on img "button" at bounding box center [231, 546] width 28 height 28
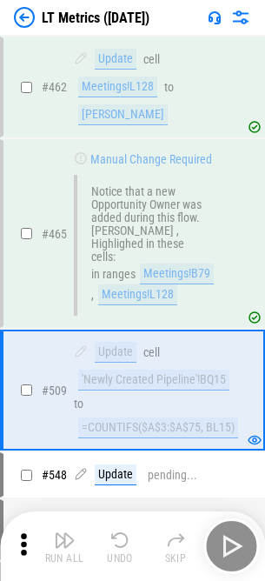
click at [227, 544] on div "Run All Undo Skip" at bounding box center [134, 546] width 248 height 56
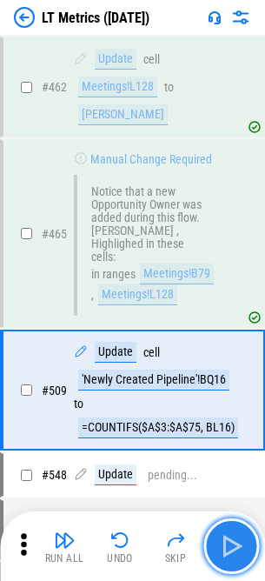
click at [227, 544] on img "button" at bounding box center [231, 546] width 28 height 28
click at [227, 544] on div "Run All Undo Skip" at bounding box center [134, 546] width 248 height 56
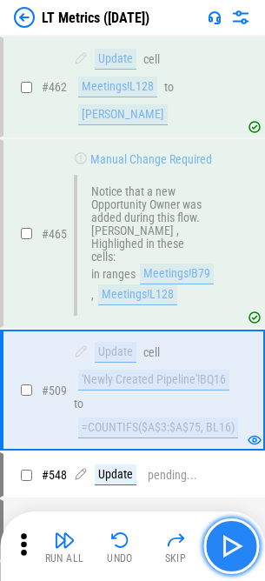
click at [227, 544] on img "button" at bounding box center [231, 546] width 28 height 28
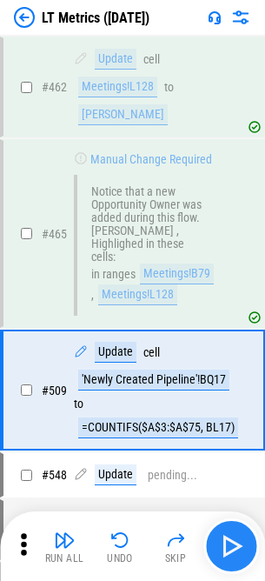
click at [227, 544] on div "Run All Undo Skip" at bounding box center [134, 546] width 248 height 56
click at [227, 544] on img "button" at bounding box center [231, 546] width 28 height 28
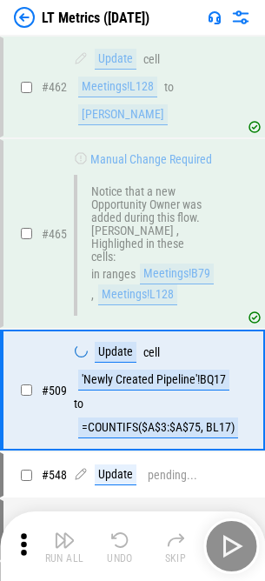
click at [227, 544] on div "Run All Undo Skip" at bounding box center [134, 546] width 248 height 56
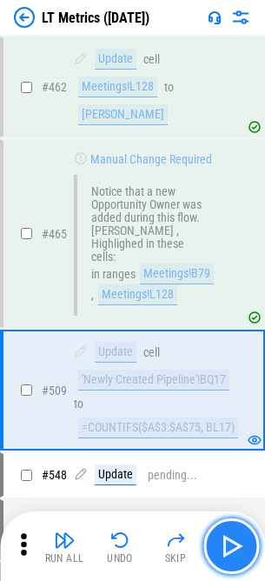
click at [227, 544] on img "button" at bounding box center [231, 546] width 28 height 28
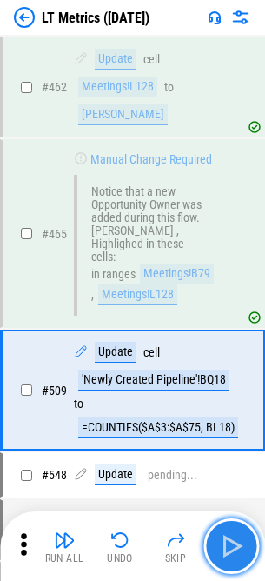
click at [227, 544] on img "button" at bounding box center [231, 546] width 28 height 28
click at [227, 544] on div "Run All Undo Skip" at bounding box center [134, 546] width 248 height 56
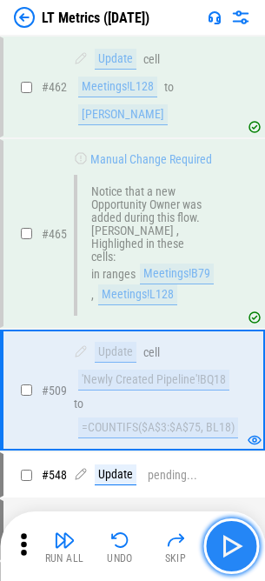
click at [227, 544] on img "button" at bounding box center [231, 546] width 28 height 28
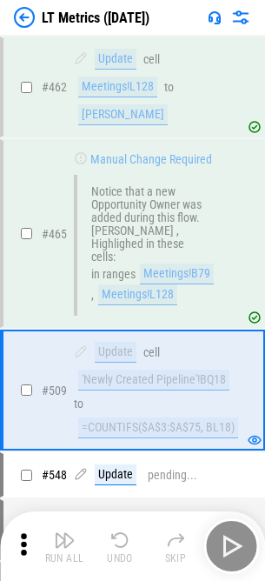
click at [227, 544] on div "Run All Undo Skip" at bounding box center [134, 546] width 248 height 56
click at [227, 544] on img "button" at bounding box center [231, 546] width 28 height 28
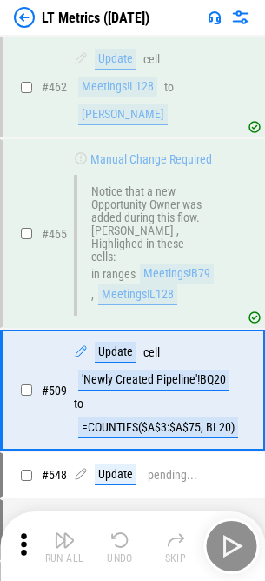
click at [227, 544] on div "Run All Undo Skip" at bounding box center [134, 546] width 248 height 56
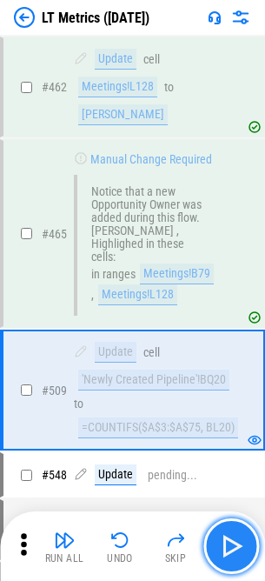
click at [227, 544] on img "button" at bounding box center [231, 546] width 28 height 28
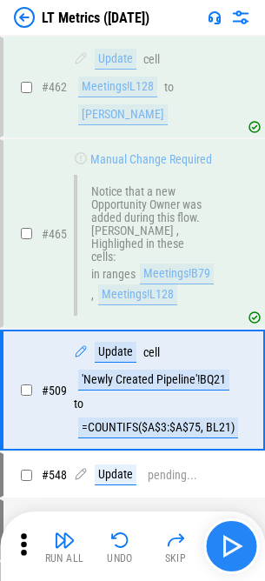
click at [227, 544] on div "Run All Undo Skip" at bounding box center [134, 546] width 248 height 56
click at [227, 544] on img "button" at bounding box center [231, 546] width 28 height 28
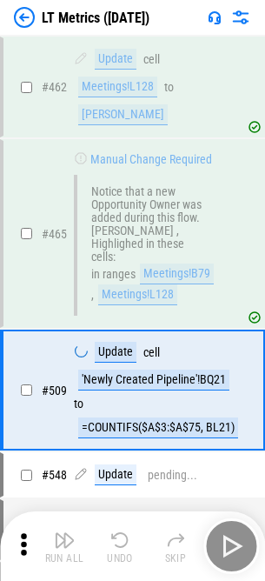
click at [227, 544] on div "Run All Undo Skip" at bounding box center [134, 546] width 248 height 56
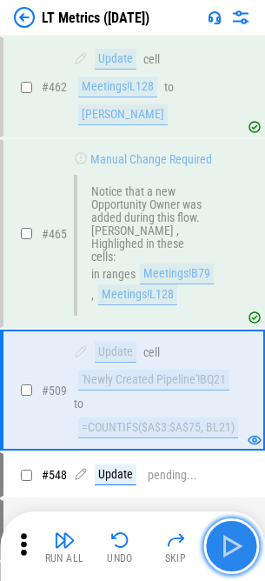
click at [227, 544] on img "button" at bounding box center [231, 546] width 28 height 28
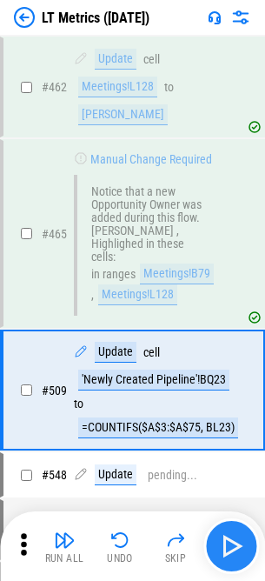
click at [227, 544] on div "Run All Undo Skip" at bounding box center [134, 546] width 248 height 56
click at [227, 544] on img "button" at bounding box center [231, 546] width 28 height 28
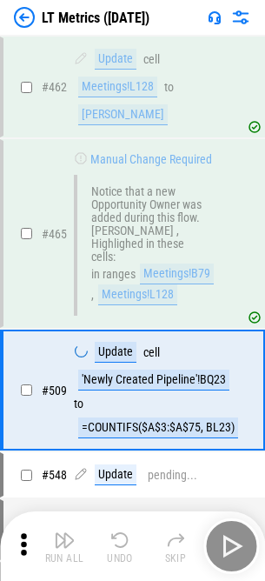
click at [227, 544] on div "Run All Undo Skip" at bounding box center [134, 546] width 248 height 56
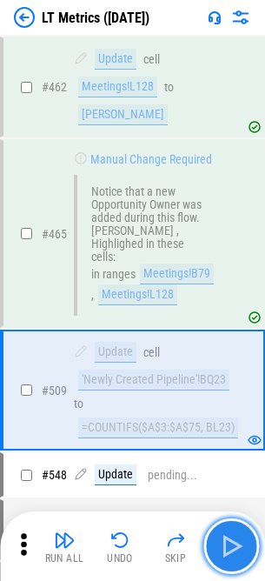
click at [227, 544] on img "button" at bounding box center [231, 546] width 28 height 28
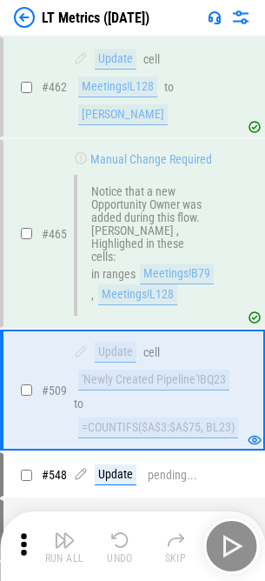
click at [227, 544] on div "Run All Undo Skip" at bounding box center [134, 546] width 248 height 56
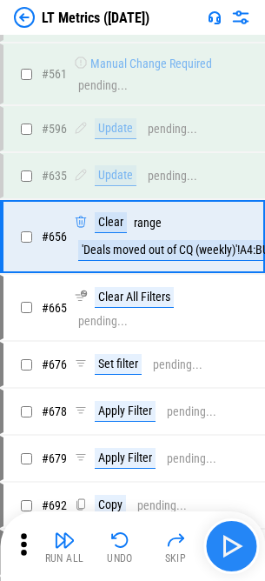
scroll to position [4731, 0]
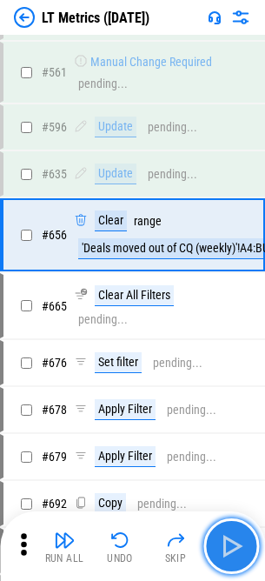
click at [228, 550] on img "button" at bounding box center [231, 546] width 28 height 28
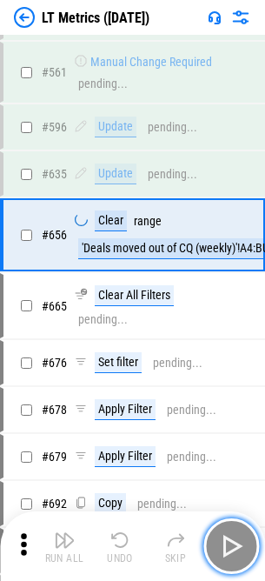
click at [228, 550] on img "button" at bounding box center [231, 546] width 28 height 28
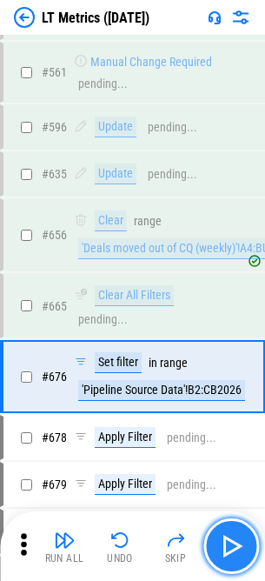
click at [228, 550] on img "button" at bounding box center [231, 546] width 28 height 28
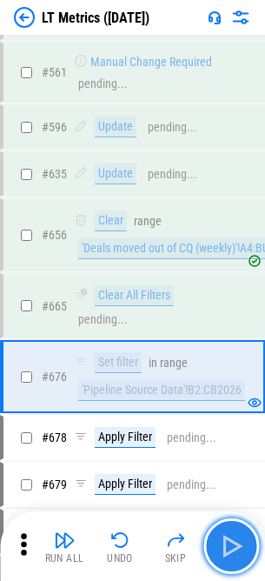
click at [228, 550] on img "button" at bounding box center [231, 546] width 28 height 28
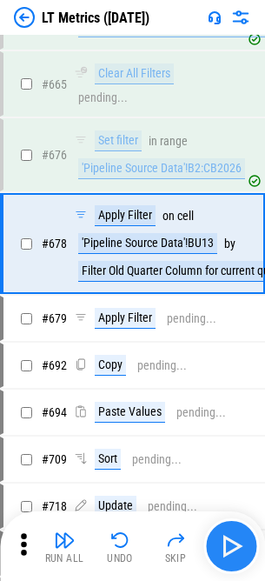
scroll to position [4961, 0]
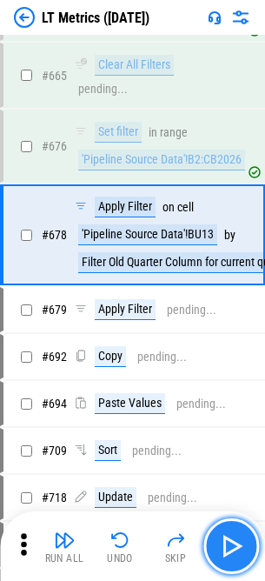
click at [228, 550] on img "button" at bounding box center [231, 546] width 28 height 28
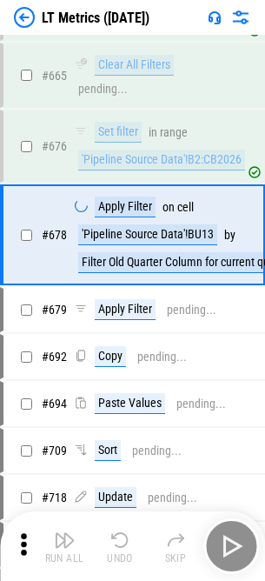
click at [228, 550] on div "Run All Undo Skip" at bounding box center [134, 546] width 248 height 56
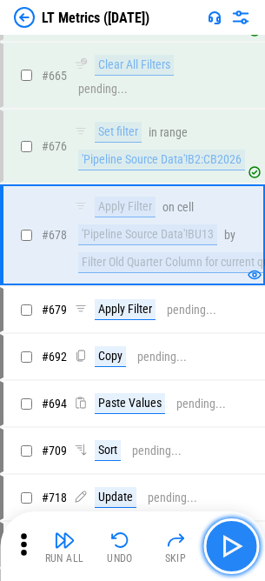
click at [228, 550] on img "button" at bounding box center [231, 546] width 28 height 28
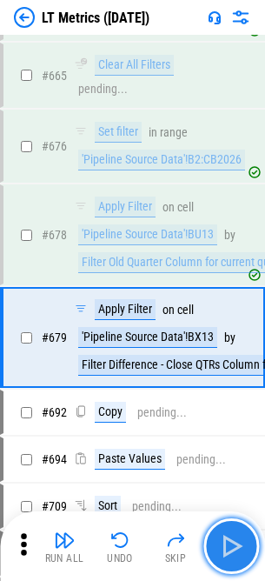
click at [228, 550] on img "button" at bounding box center [231, 546] width 28 height 28
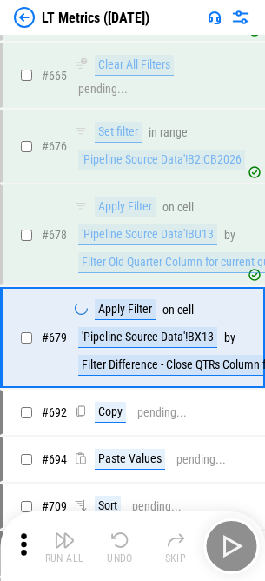
click at [228, 550] on div "Run All Undo Skip" at bounding box center [134, 546] width 248 height 56
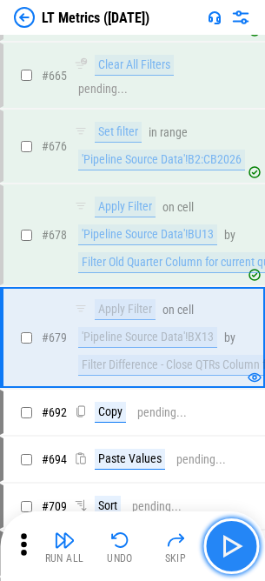
click at [228, 550] on img "button" at bounding box center [231, 546] width 28 height 28
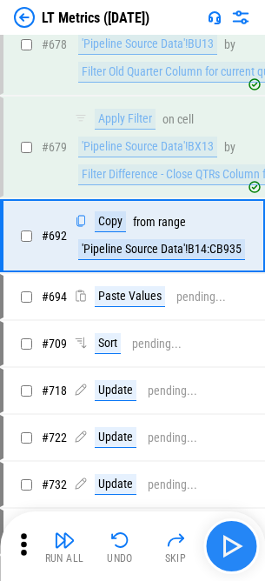
scroll to position [5152, 0]
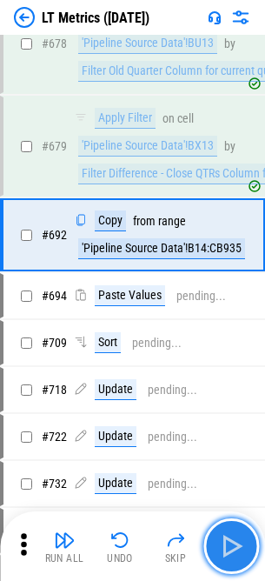
click at [228, 550] on img "button" at bounding box center [231, 546] width 28 height 28
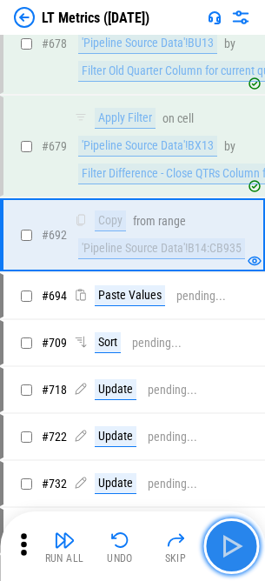
click at [228, 550] on img "button" at bounding box center [231, 546] width 28 height 28
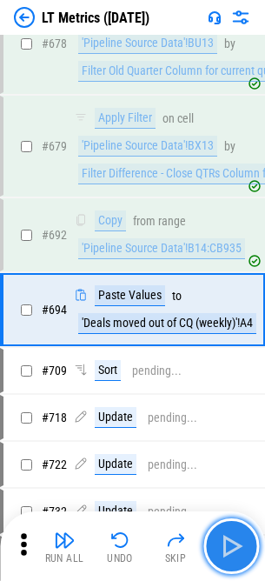
click at [228, 550] on img "button" at bounding box center [231, 546] width 28 height 28
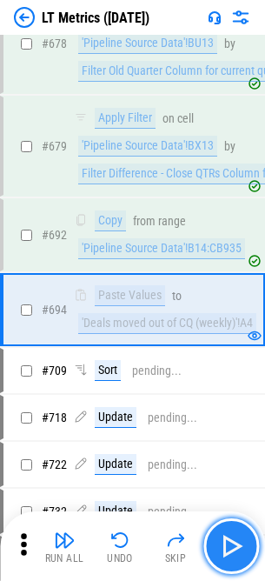
click at [228, 550] on img "button" at bounding box center [231, 546] width 28 height 28
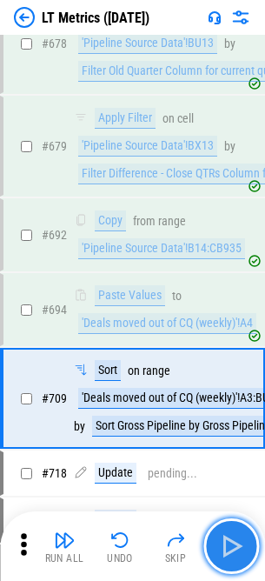
click at [228, 550] on img "button" at bounding box center [231, 546] width 28 height 28
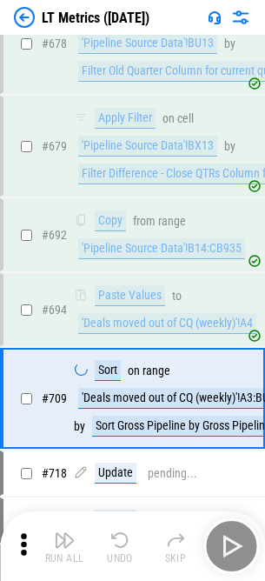
click at [228, 550] on div "Run All Undo Skip" at bounding box center [134, 546] width 248 height 56
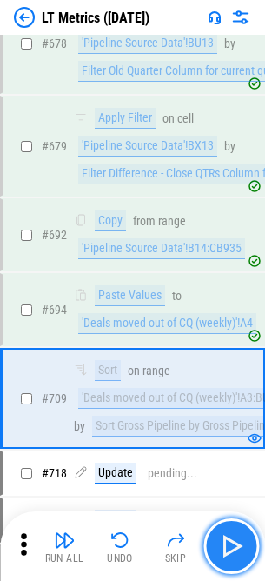
click at [238, 552] on img "button" at bounding box center [231, 546] width 28 height 28
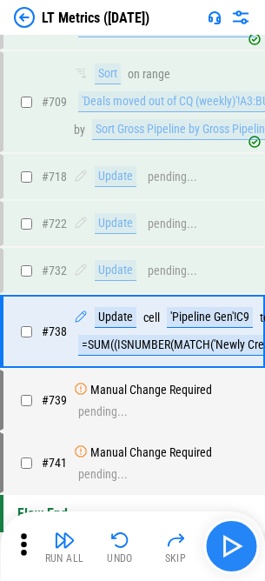
scroll to position [5543, 0]
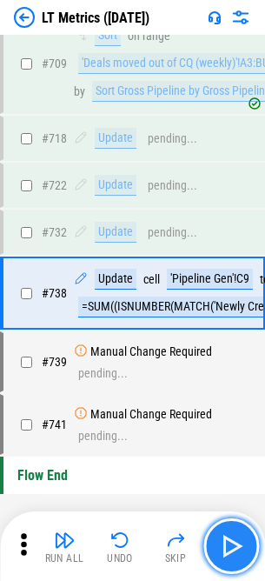
click at [249, 552] on button "button" at bounding box center [231, 546] width 56 height 56
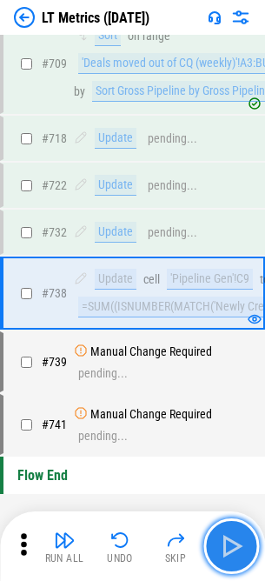
click at [246, 560] on button "button" at bounding box center [231, 546] width 56 height 56
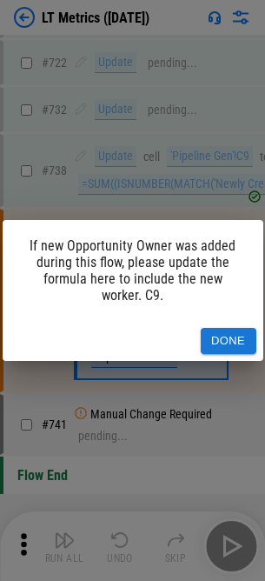
scroll to position [5665, 0]
click at [237, 337] on button "Done" at bounding box center [229, 341] width 56 height 27
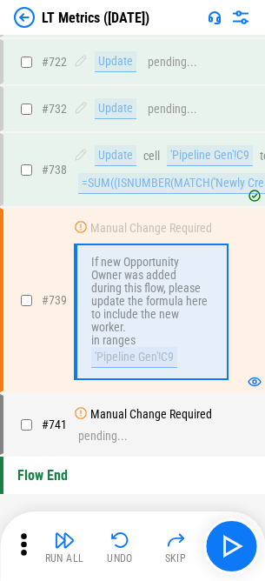
click at [252, 521] on div "Run All Undo Skip" at bounding box center [134, 546] width 248 height 56
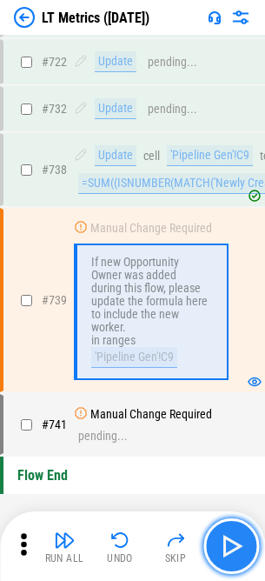
click at [246, 547] on button "button" at bounding box center [231, 546] width 56 height 56
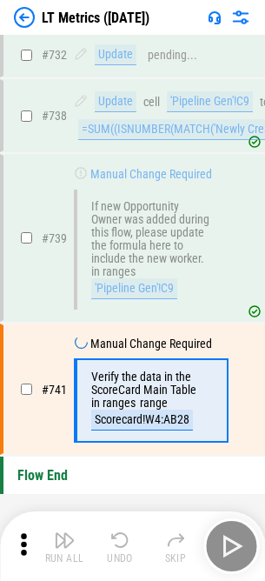
scroll to position [5720, 0]
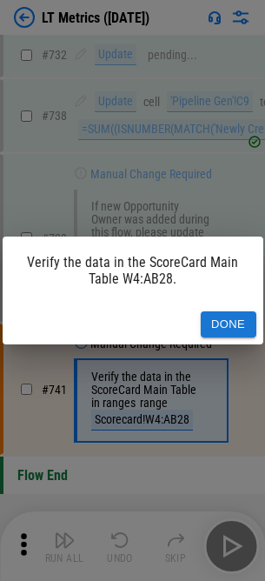
click at [217, 330] on button "Done" at bounding box center [229, 324] width 56 height 27
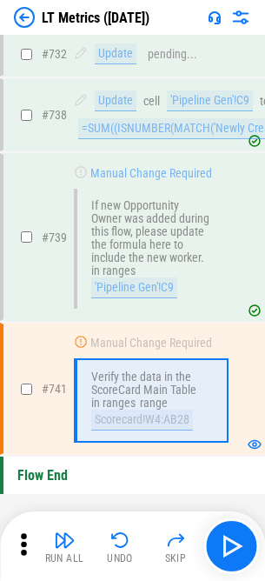
click at [185, 97] on div "'Pipeline Gen'!C9" at bounding box center [210, 100] width 86 height 21
click at [255, 568] on div "Run All Undo Skip" at bounding box center [134, 546] width 248 height 56
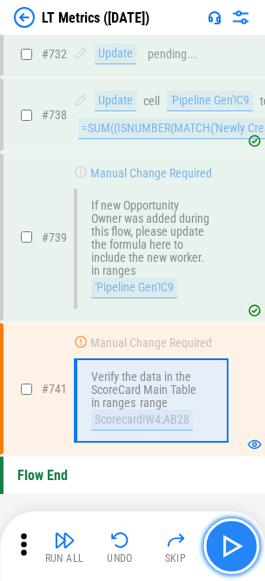
click at [230, 556] on img "button" at bounding box center [231, 546] width 28 height 28
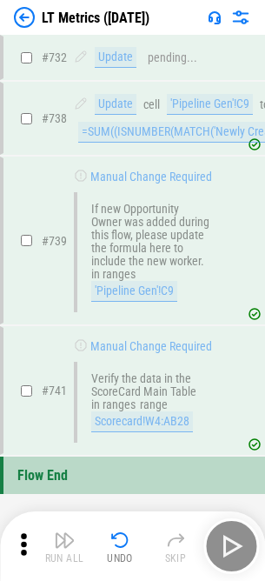
scroll to position [5718, 0]
click at [60, 413] on div "# 741 Manual Change Required Verify the data in the ScoreCard Main Table in ran…" at bounding box center [124, 390] width 243 height 125
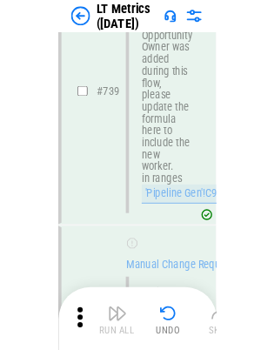
scroll to position [5550, 0]
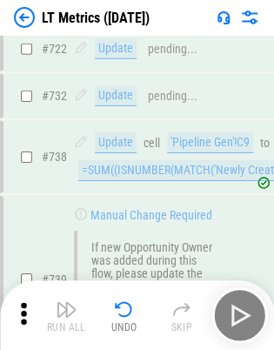
click at [21, 16] on img at bounding box center [24, 17] width 21 height 21
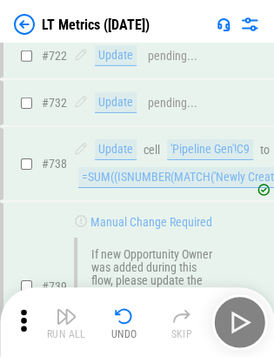
scroll to position [0, 0]
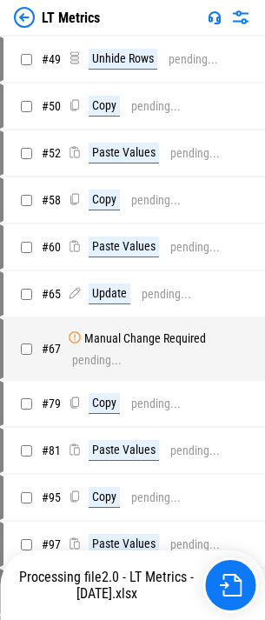
click at [218, 579] on div "Processing file 2.0 - LT Metrics - July 28th 2025.xlsx" at bounding box center [134, 585] width 248 height 56
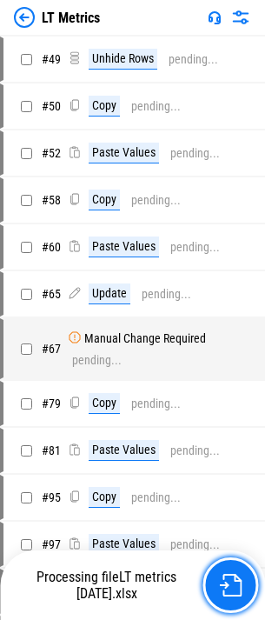
click at [230, 582] on img "button" at bounding box center [230, 585] width 23 height 23
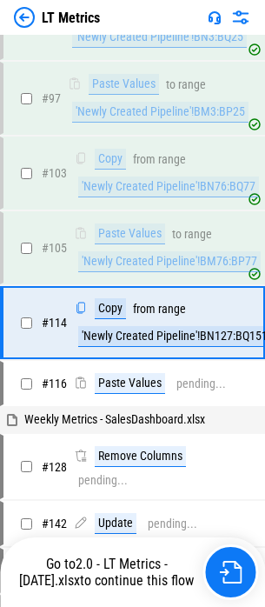
scroll to position [890, 0]
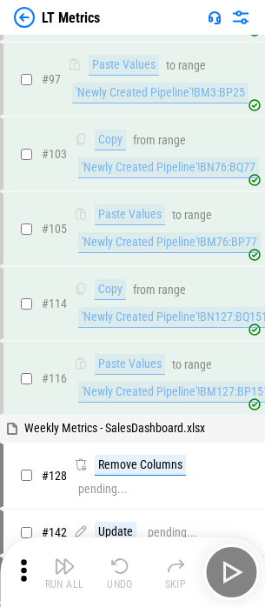
click at [203, 582] on div "Run All Undo Skip" at bounding box center [134, 572] width 248 height 56
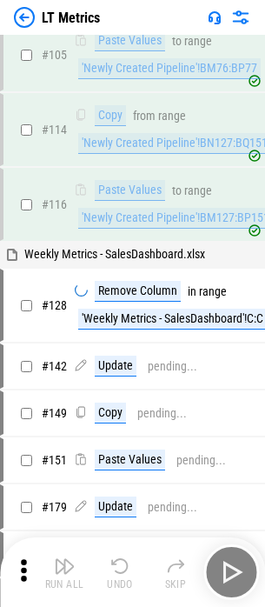
scroll to position [1151, 0]
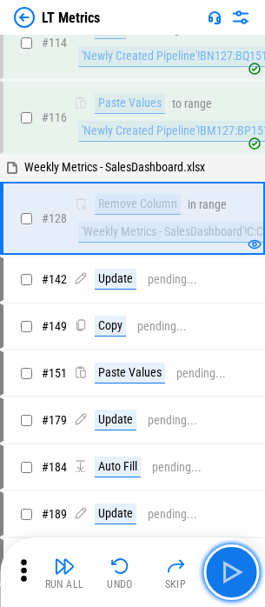
click at [236, 557] on button "button" at bounding box center [231, 572] width 56 height 56
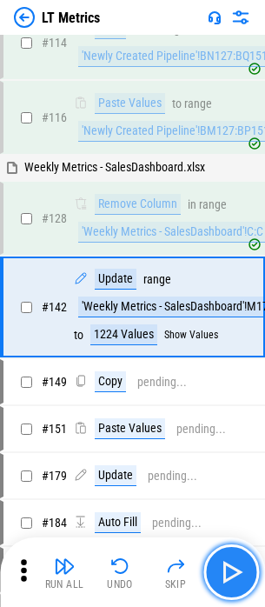
click at [232, 564] on img "button" at bounding box center [231, 572] width 28 height 28
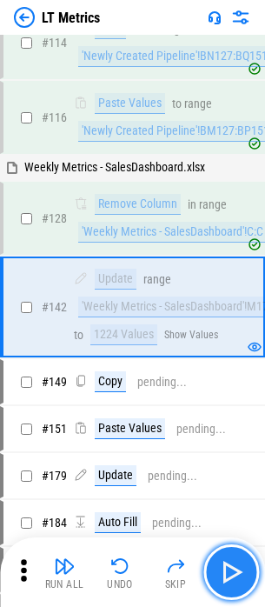
click at [232, 564] on img "button" at bounding box center [231, 572] width 28 height 28
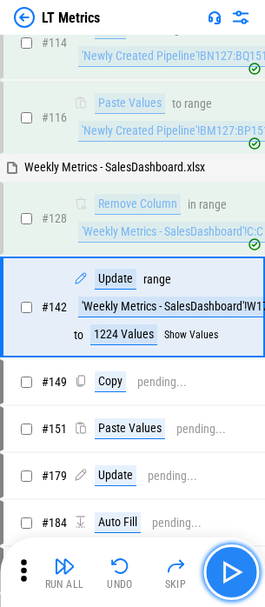
click at [232, 564] on img "button" at bounding box center [231, 572] width 28 height 28
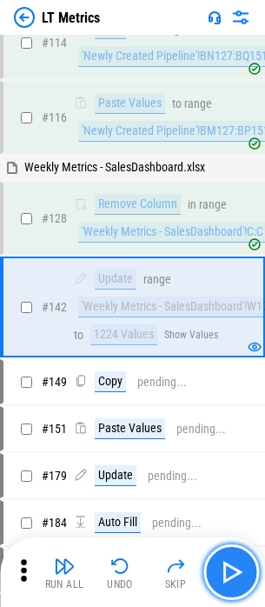
click at [232, 564] on img "button" at bounding box center [231, 572] width 28 height 28
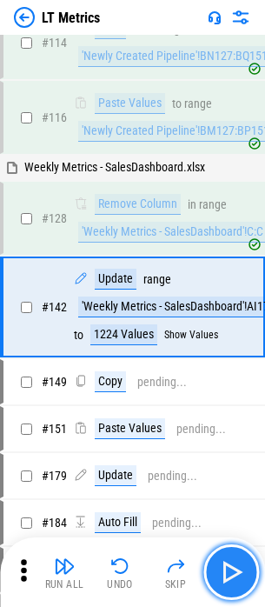
click at [232, 564] on img "button" at bounding box center [231, 572] width 28 height 28
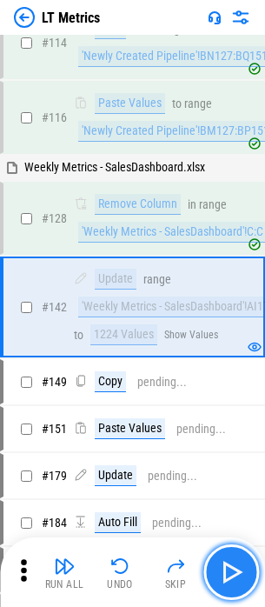
click at [232, 564] on img "button" at bounding box center [231, 572] width 28 height 28
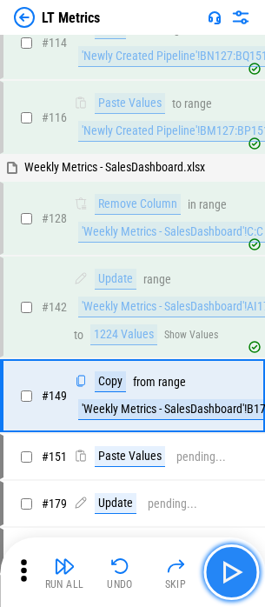
click at [232, 564] on img "button" at bounding box center [231, 572] width 28 height 28
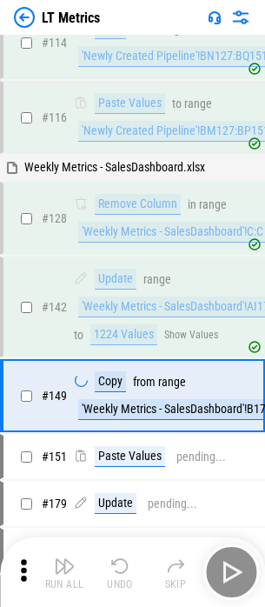
click at [232, 564] on div "Run All Undo Skip" at bounding box center [134, 572] width 248 height 56
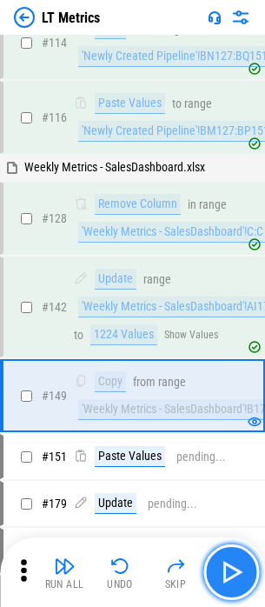
click at [232, 564] on img "button" at bounding box center [231, 572] width 28 height 28
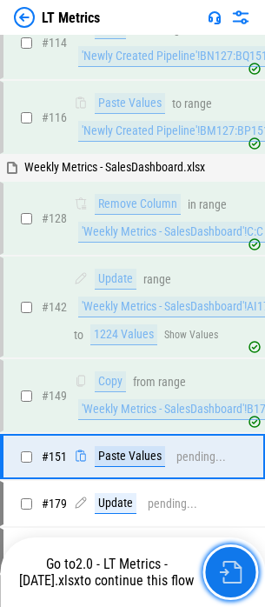
click at [232, 564] on img "button" at bounding box center [230, 572] width 23 height 23
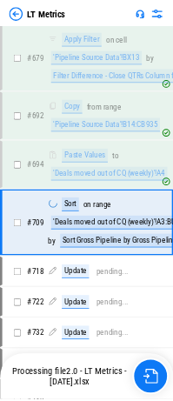
scroll to position [6656, 0]
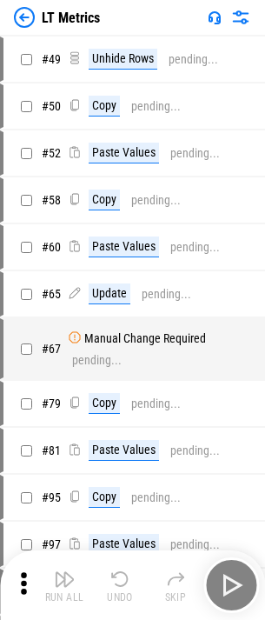
click at [230, 582] on div "Run All Undo Skip" at bounding box center [134, 585] width 248 height 56
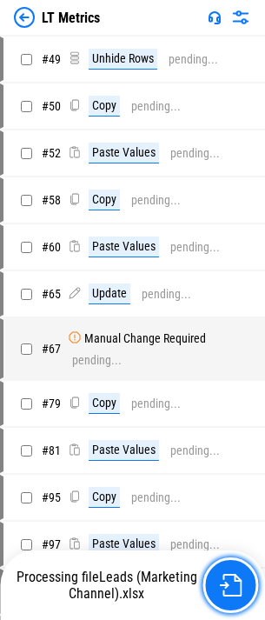
click at [230, 582] on img "button" at bounding box center [230, 585] width 23 height 23
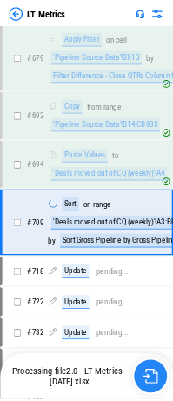
scroll to position [6656, 0]
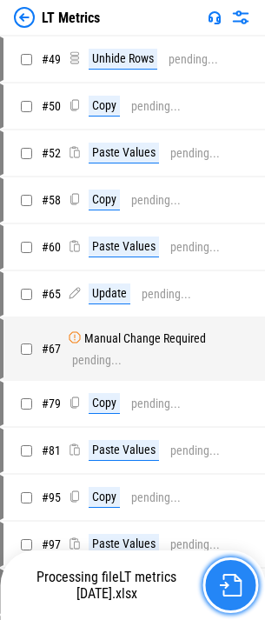
click at [230, 582] on img "button" at bounding box center [230, 585] width 23 height 23
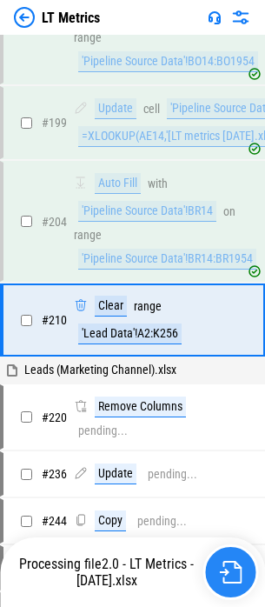
scroll to position [2011, 0]
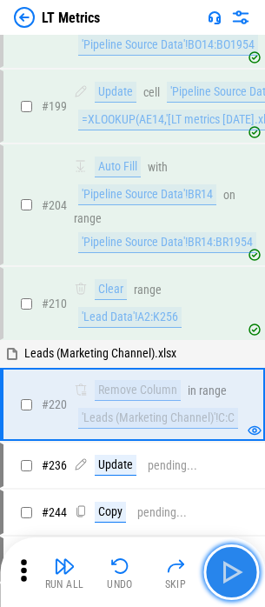
click at [234, 565] on img "button" at bounding box center [231, 572] width 28 height 28
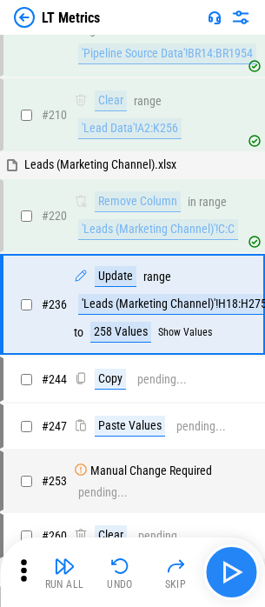
scroll to position [2201, 0]
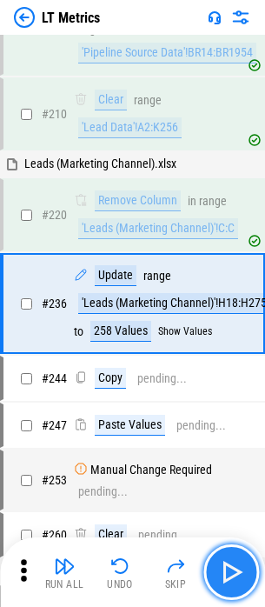
click at [233, 567] on img "button" at bounding box center [231, 572] width 28 height 28
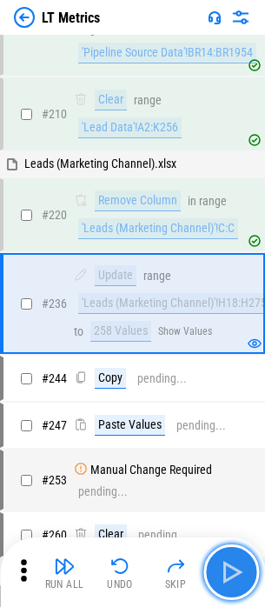
click at [233, 567] on img "button" at bounding box center [231, 572] width 28 height 28
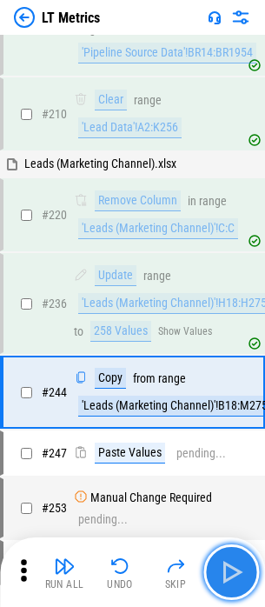
click at [233, 567] on img "button" at bounding box center [231, 572] width 28 height 28
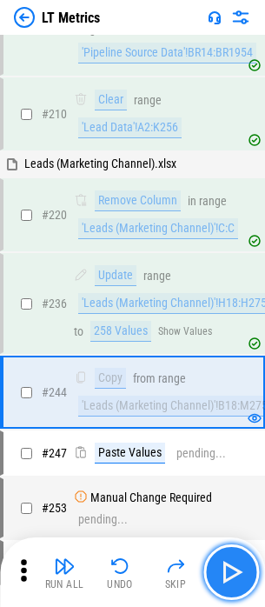
click at [233, 567] on img "button" at bounding box center [231, 572] width 28 height 28
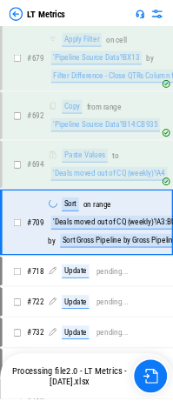
scroll to position [6656, 0]
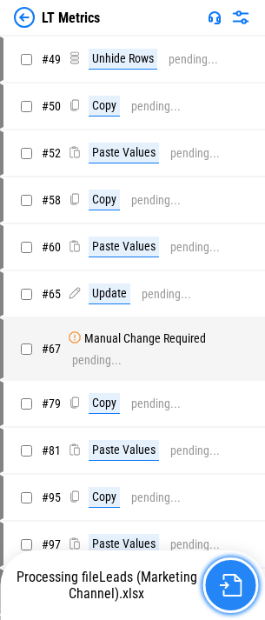
click at [230, 582] on img "button" at bounding box center [230, 585] width 23 height 23
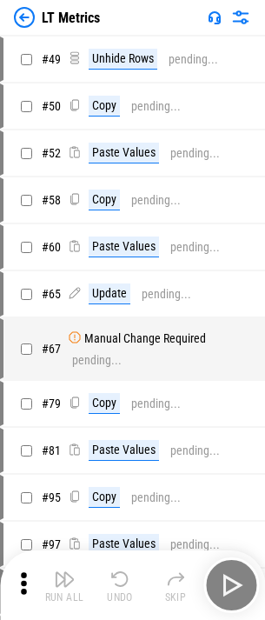
click at [230, 582] on div "Run All Undo Skip" at bounding box center [134, 585] width 248 height 56
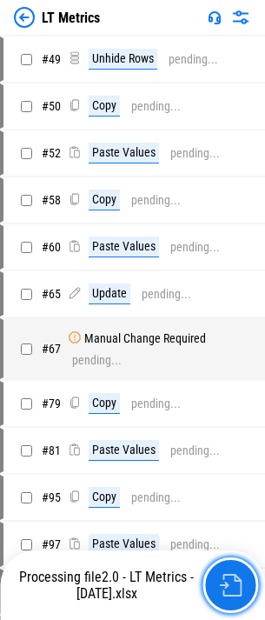
click at [230, 582] on img "button" at bounding box center [230, 585] width 23 height 23
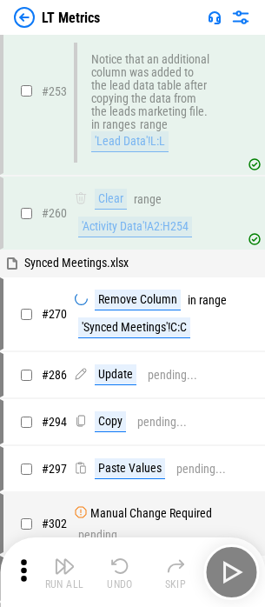
scroll to position [2782, 0]
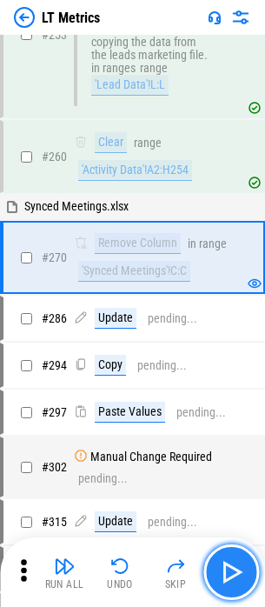
click at [223, 563] on img "button" at bounding box center [231, 572] width 28 height 28
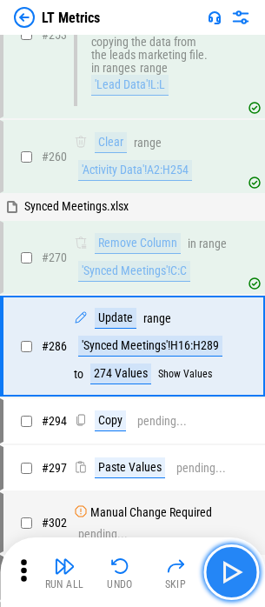
click at [223, 564] on img "button" at bounding box center [231, 572] width 28 height 28
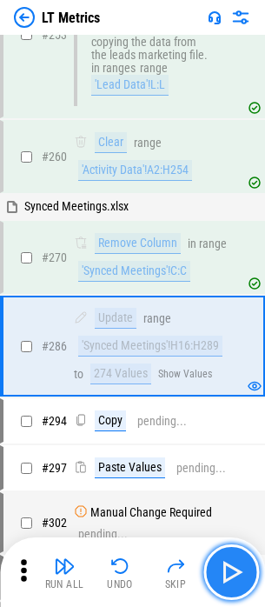
click at [223, 564] on img "button" at bounding box center [231, 572] width 28 height 28
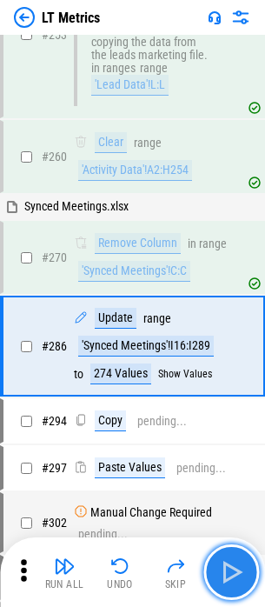
click at [223, 564] on img "button" at bounding box center [231, 572] width 28 height 28
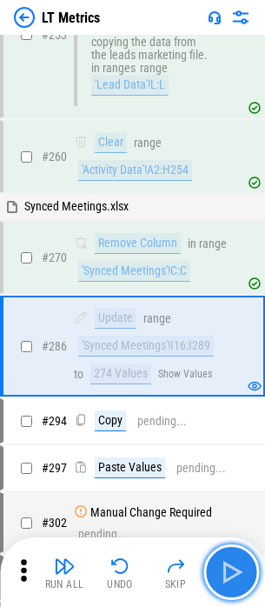
click at [223, 565] on img "button" at bounding box center [231, 572] width 28 height 28
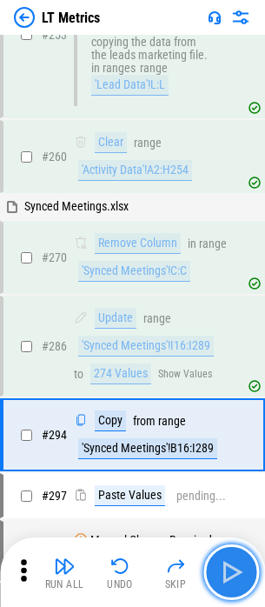
click at [223, 566] on img "button" at bounding box center [231, 572] width 28 height 28
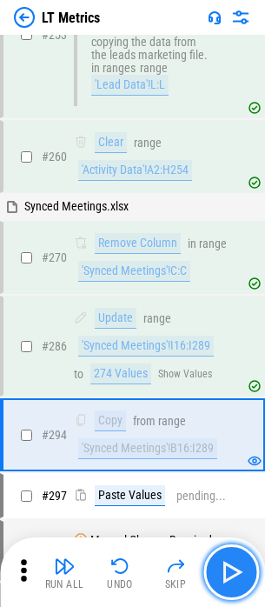
click at [223, 566] on img "button" at bounding box center [231, 572] width 28 height 28
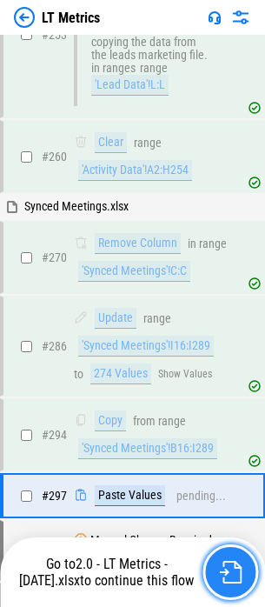
click at [230, 566] on img "button" at bounding box center [230, 572] width 23 height 23
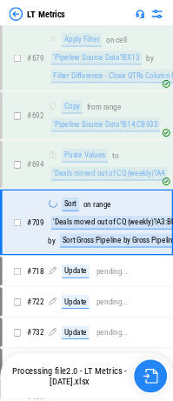
scroll to position [6656, 0]
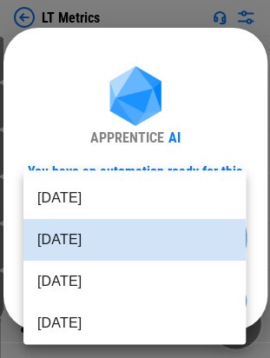
click at [85, 243] on body "LT Metrics # 49 Unhide Rows pending... # 50 Copy pending... # 52 Paste Values p…" at bounding box center [135, 179] width 270 height 358
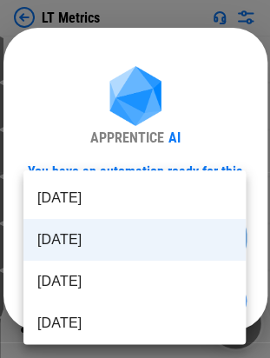
click at [78, 240] on li "[DATE]" at bounding box center [134, 240] width 223 height 42
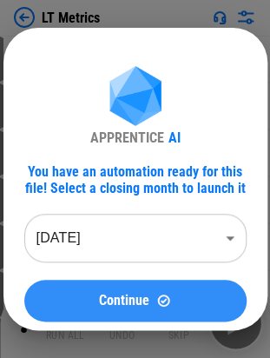
click at [136, 296] on span "Continue" at bounding box center [124, 301] width 50 height 14
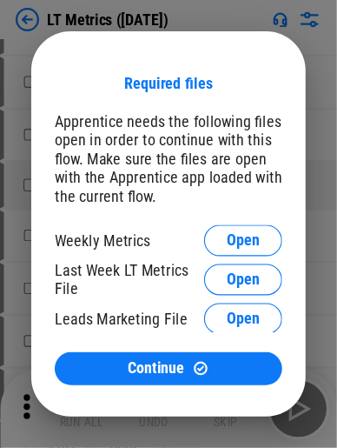
scroll to position [173, 0]
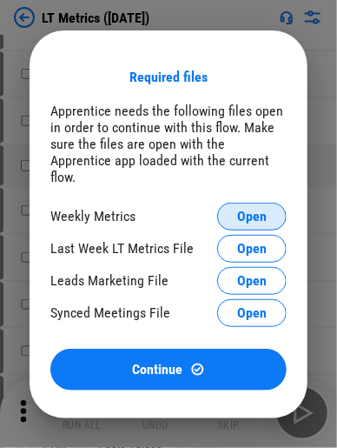
click at [252, 210] on span "Open" at bounding box center [252, 217] width 30 height 14
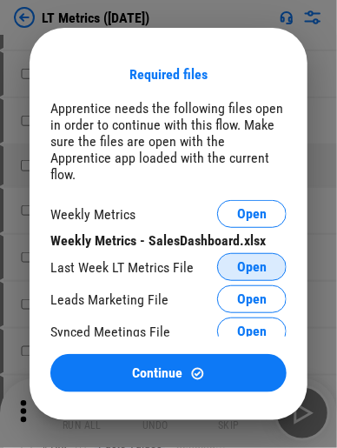
click at [237, 260] on span "Open" at bounding box center [252, 267] width 30 height 14
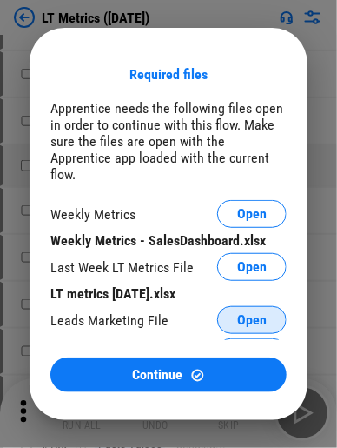
click at [244, 313] on span "Open" at bounding box center [252, 320] width 30 height 14
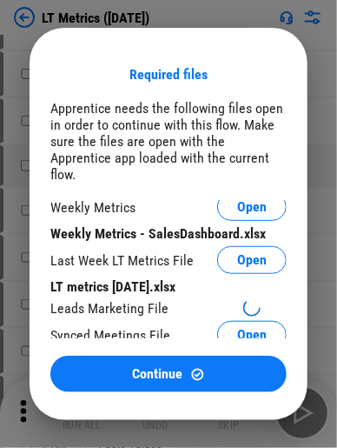
scroll to position [9, 0]
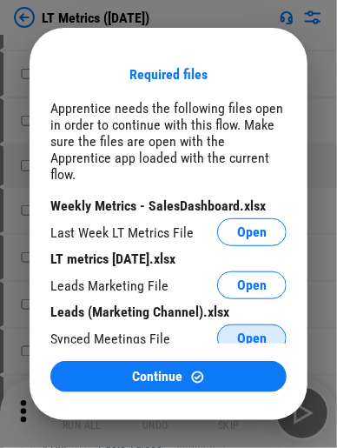
click at [237, 331] on span "Open" at bounding box center [252, 338] width 30 height 14
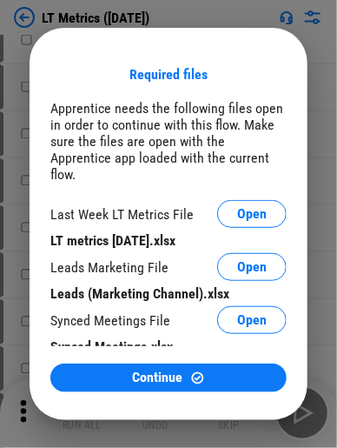
scroll to position [0, 0]
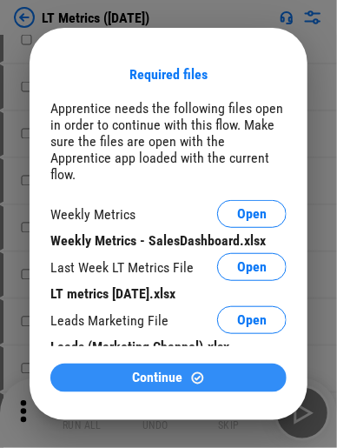
click at [153, 357] on span "Continue" at bounding box center [158, 377] width 50 height 14
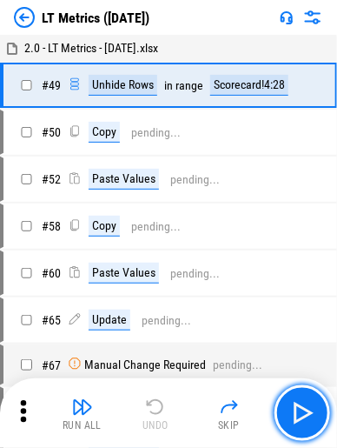
click at [283, 357] on button "button" at bounding box center [303, 413] width 56 height 56
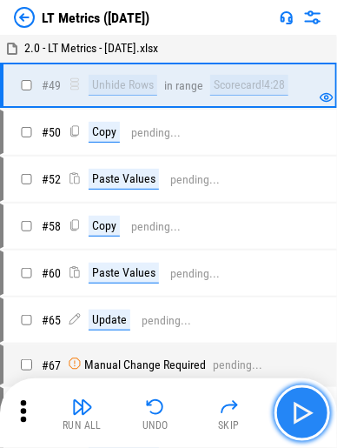
click at [283, 357] on img "button" at bounding box center [303, 413] width 28 height 28
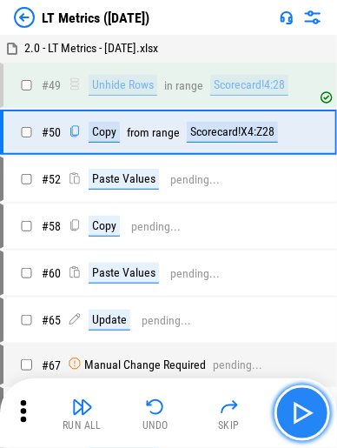
click at [283, 357] on img "button" at bounding box center [303, 413] width 28 height 28
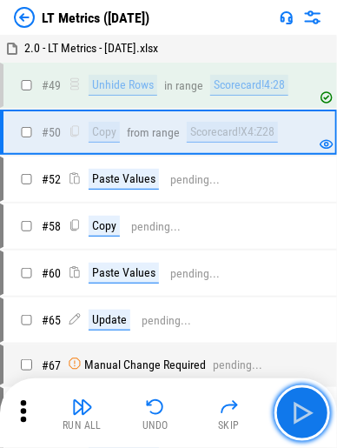
click at [283, 357] on img "button" at bounding box center [303, 413] width 28 height 28
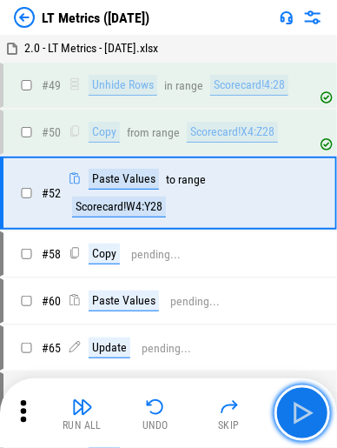
click at [283, 357] on img "button" at bounding box center [303, 413] width 28 height 28
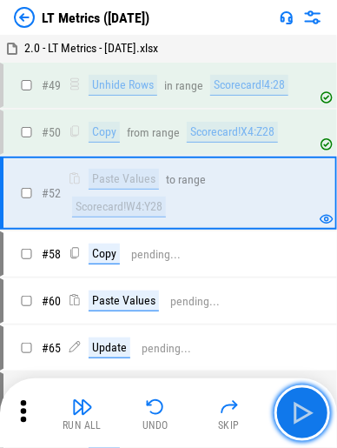
click at [283, 357] on img "button" at bounding box center [303, 413] width 28 height 28
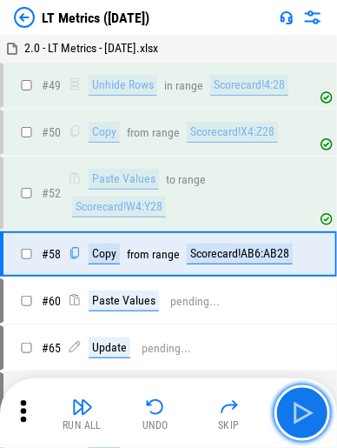
click at [283, 357] on img "button" at bounding box center [303, 413] width 28 height 28
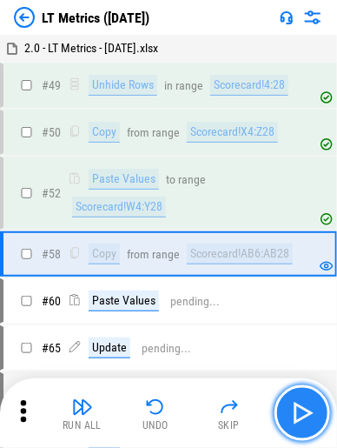
click at [283, 357] on img "button" at bounding box center [303, 413] width 28 height 28
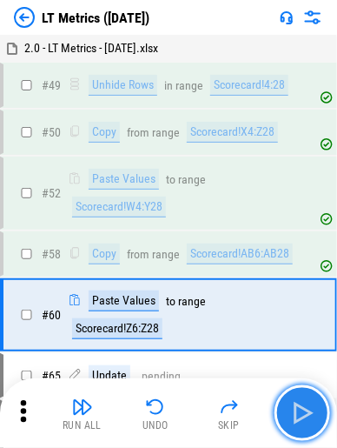
click at [283, 357] on img "button" at bounding box center [303, 413] width 28 height 28
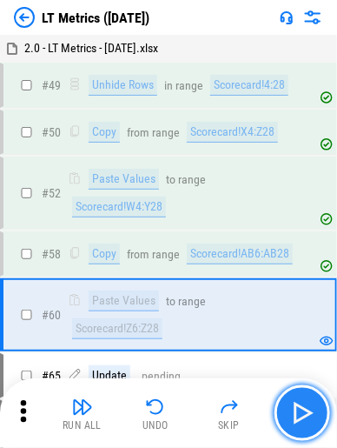
click at [283, 357] on img "button" at bounding box center [303, 413] width 28 height 28
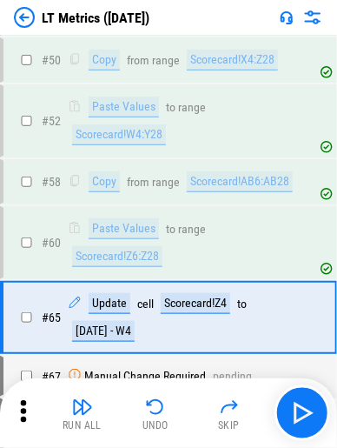
scroll to position [161, 0]
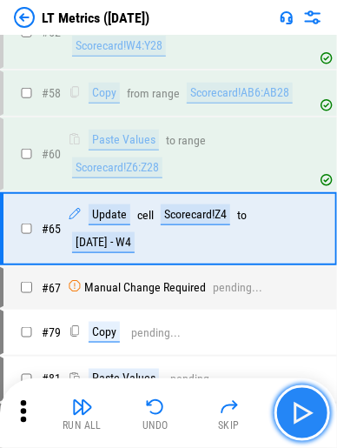
click at [283, 357] on img "button" at bounding box center [303, 413] width 28 height 28
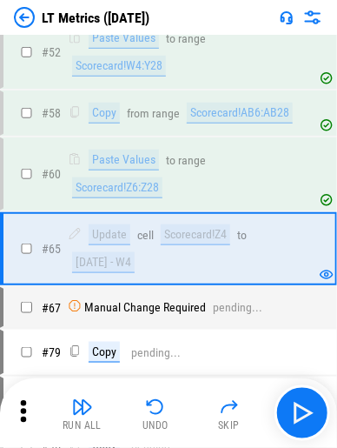
scroll to position [108, 0]
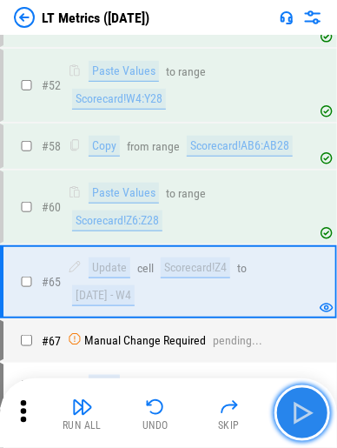
click at [283, 357] on img "button" at bounding box center [303, 413] width 28 height 28
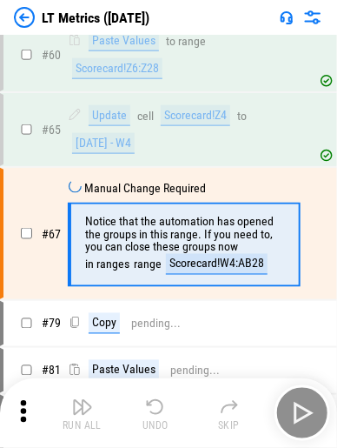
scroll to position [263, 0]
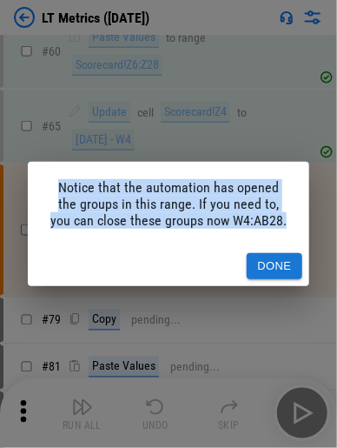
drag, startPoint x: 54, startPoint y: 190, endPoint x: 264, endPoint y: 222, distance: 212.8
click at [264, 222] on div "Notice that the automation has opened the groups in this range. If you need to,…" at bounding box center [169, 204] width 282 height 84
click at [274, 270] on button "Done" at bounding box center [275, 266] width 56 height 27
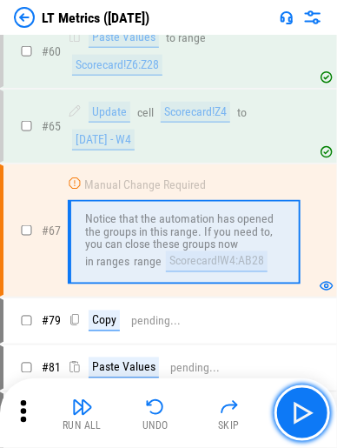
click at [283, 357] on button "button" at bounding box center [303, 413] width 56 height 56
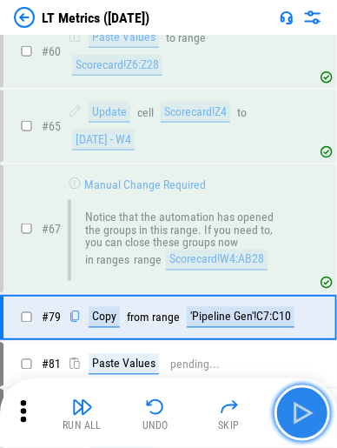
click at [283, 357] on img "button" at bounding box center [303, 413] width 28 height 28
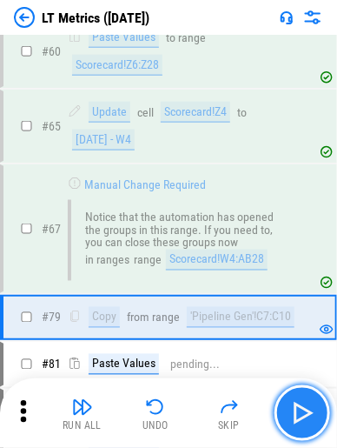
click at [283, 357] on img "button" at bounding box center [303, 413] width 28 height 28
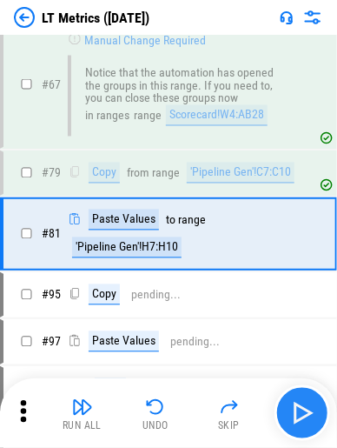
scroll to position [410, 0]
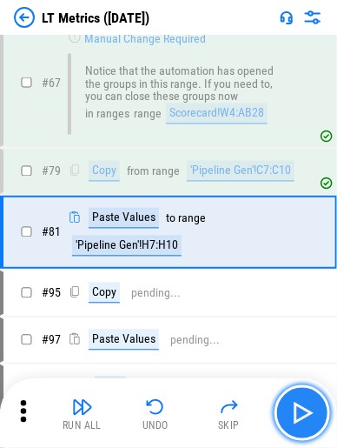
click at [283, 357] on img "button" at bounding box center [303, 413] width 28 height 28
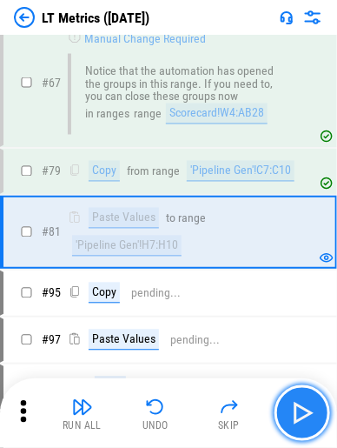
click at [283, 357] on img "button" at bounding box center [303, 413] width 28 height 28
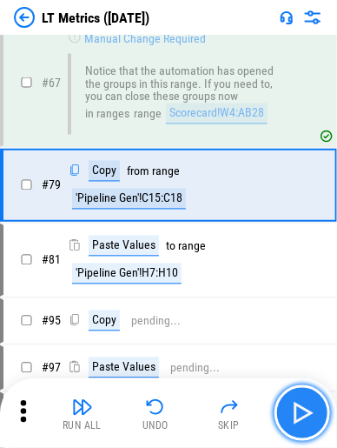
click at [283, 357] on img "button" at bounding box center [303, 413] width 28 height 28
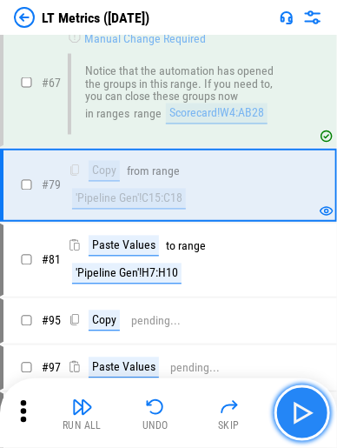
click at [283, 357] on img "button" at bounding box center [303, 413] width 28 height 28
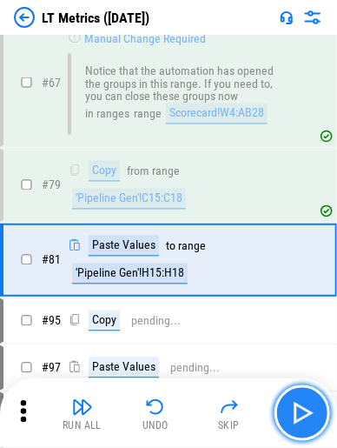
click at [283, 357] on img "button" at bounding box center [303, 413] width 28 height 28
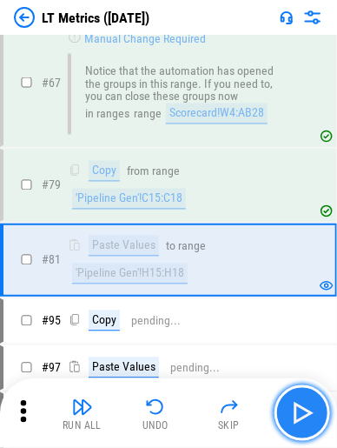
click at [283, 357] on img "button" at bounding box center [303, 413] width 28 height 28
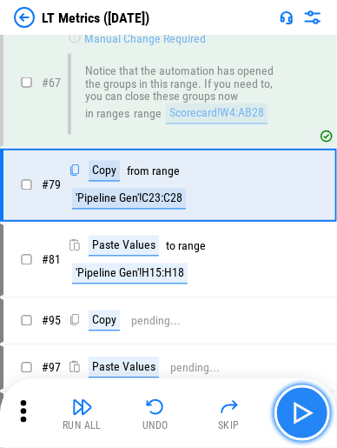
click at [283, 357] on img "button" at bounding box center [303, 413] width 28 height 28
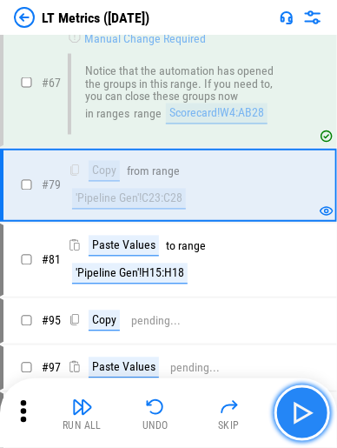
click at [283, 357] on img "button" at bounding box center [303, 413] width 28 height 28
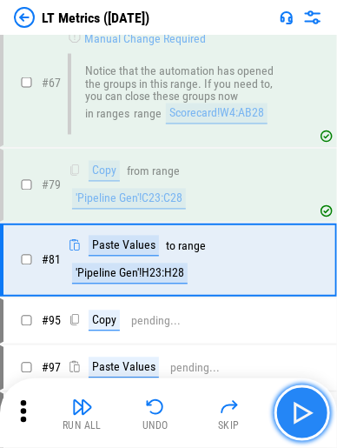
click at [283, 357] on img "button" at bounding box center [303, 413] width 28 height 28
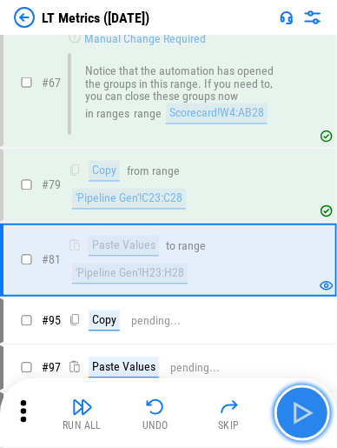
click at [283, 357] on img "button" at bounding box center [303, 413] width 28 height 28
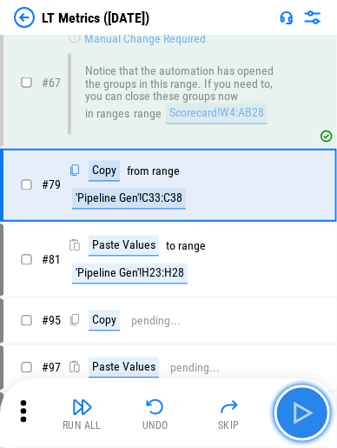
click at [283, 357] on img "button" at bounding box center [303, 413] width 28 height 28
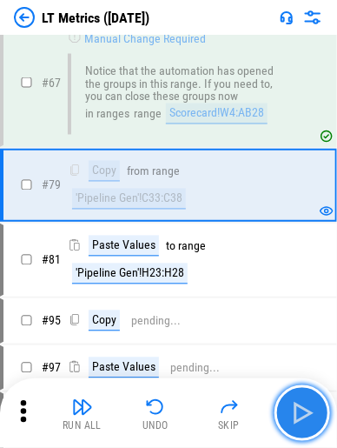
click at [283, 357] on img "button" at bounding box center [303, 413] width 28 height 28
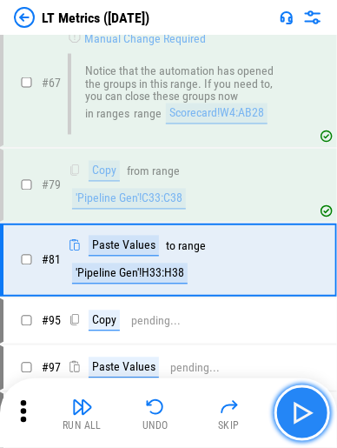
click at [283, 357] on img "button" at bounding box center [303, 413] width 28 height 28
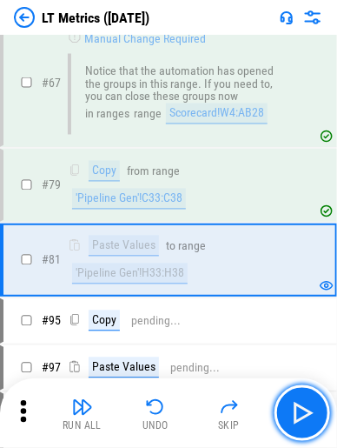
click at [283, 357] on img "button" at bounding box center [303, 413] width 28 height 28
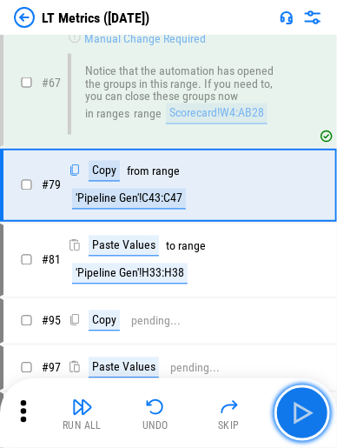
click at [283, 357] on img "button" at bounding box center [303, 413] width 28 height 28
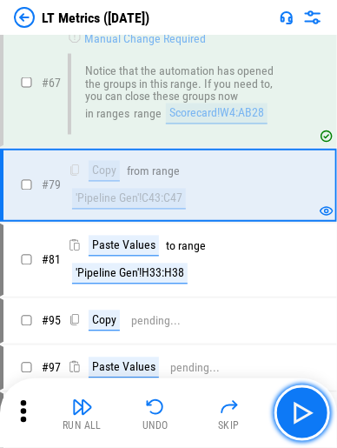
click at [283, 357] on img "button" at bounding box center [303, 413] width 28 height 28
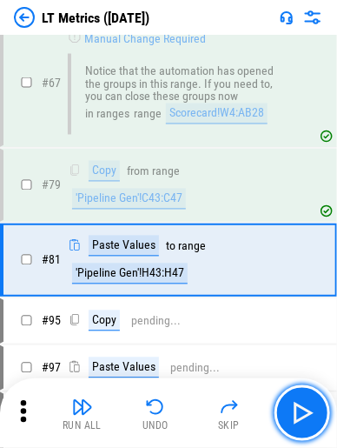
click at [283, 357] on img "button" at bounding box center [303, 413] width 28 height 28
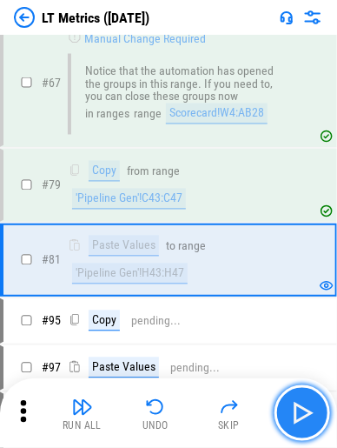
click at [283, 357] on img "button" at bounding box center [303, 413] width 28 height 28
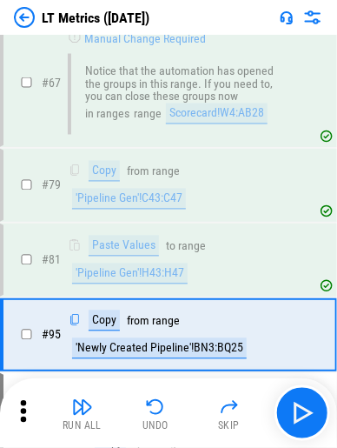
scroll to position [512, 0]
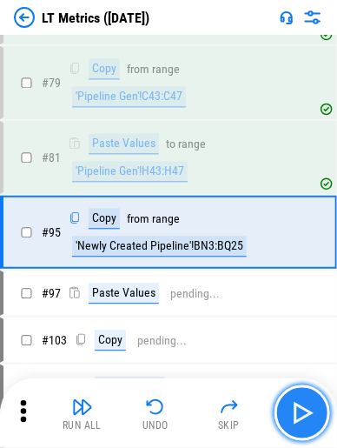
click at [283, 357] on img "button" at bounding box center [303, 413] width 28 height 28
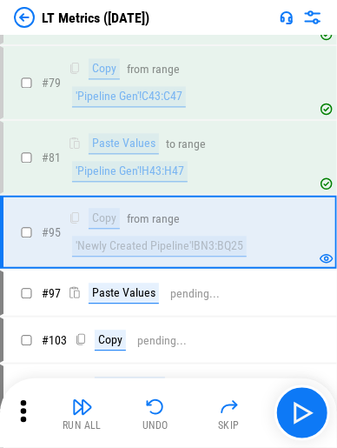
click at [206, 236] on div "'Newly Created Pipeline'!BN3:BQ25" at bounding box center [159, 246] width 175 height 21
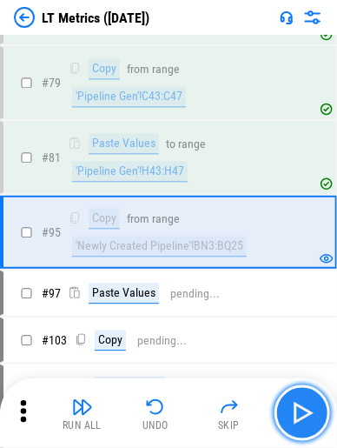
click at [283, 357] on button "button" at bounding box center [303, 413] width 56 height 56
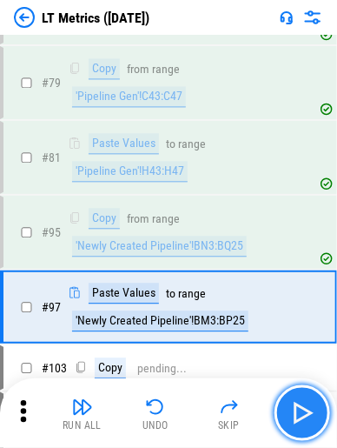
click at [283, 357] on img "button" at bounding box center [303, 413] width 28 height 28
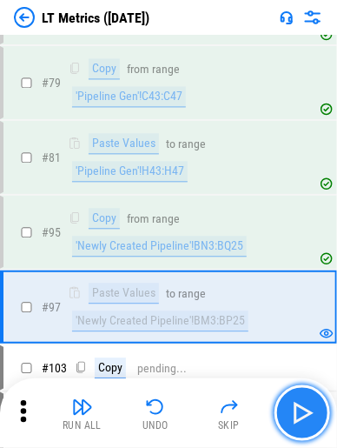
click at [283, 357] on img "button" at bounding box center [303, 413] width 28 height 28
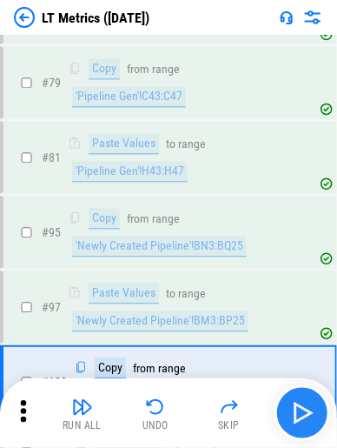
scroll to position [659, 0]
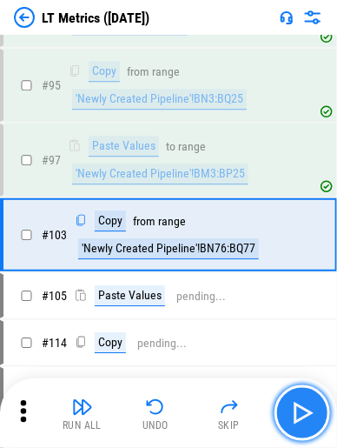
click at [283, 357] on img "button" at bounding box center [303, 413] width 28 height 28
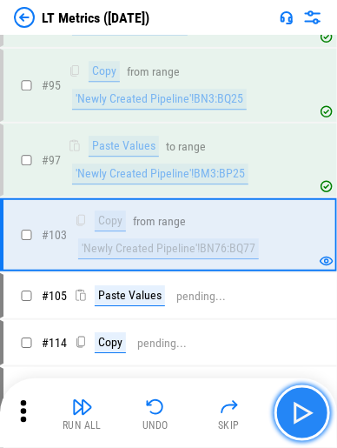
click at [283, 357] on img "button" at bounding box center [303, 413] width 28 height 28
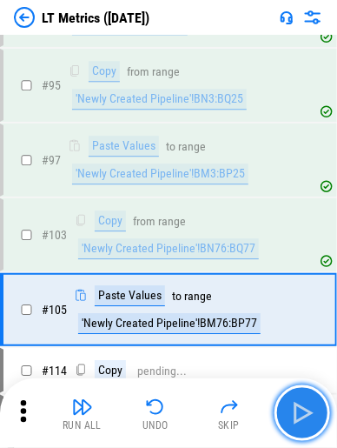
click at [283, 357] on img "button" at bounding box center [303, 413] width 28 height 28
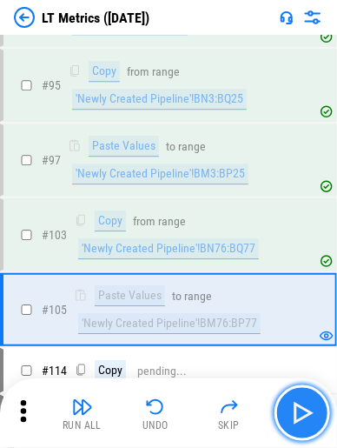
click at [283, 357] on img "button" at bounding box center [303, 413] width 28 height 28
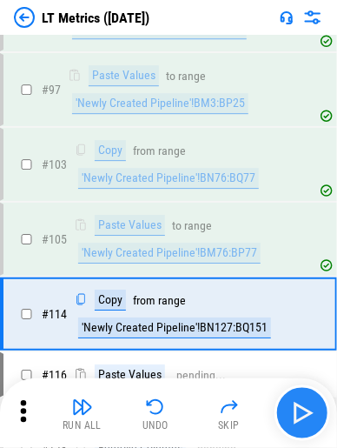
scroll to position [807, 0]
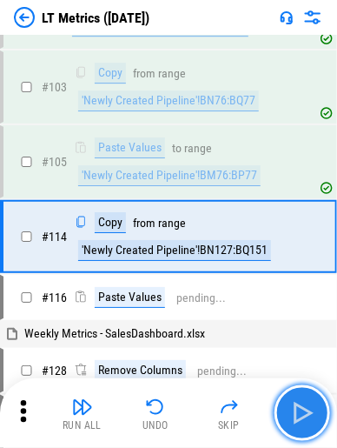
click at [283, 357] on img "button" at bounding box center [303, 413] width 28 height 28
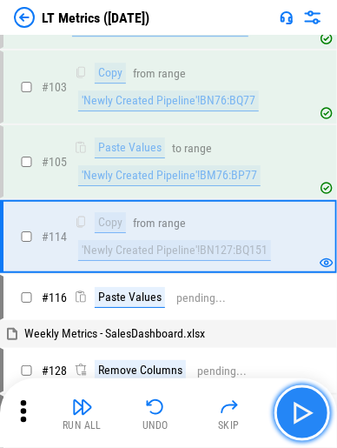
click at [283, 357] on img "button" at bounding box center [303, 413] width 28 height 28
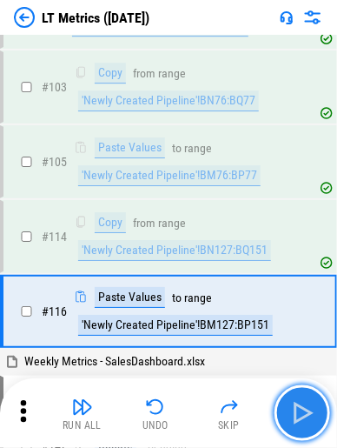
click at [283, 357] on button "button" at bounding box center [303, 413] width 56 height 56
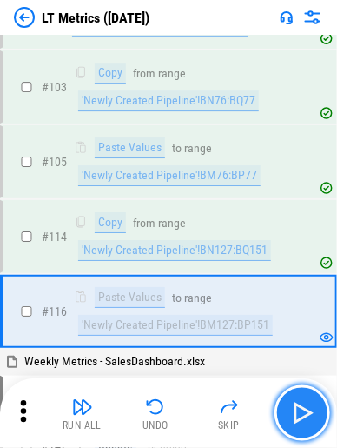
click at [283, 357] on img "button" at bounding box center [303, 413] width 28 height 28
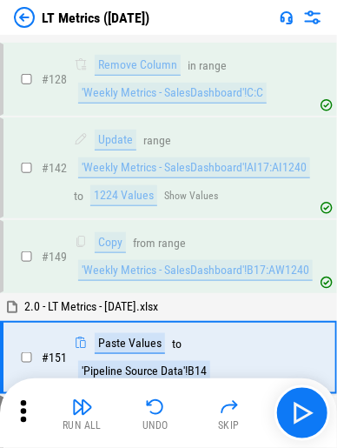
scroll to position [1217, 0]
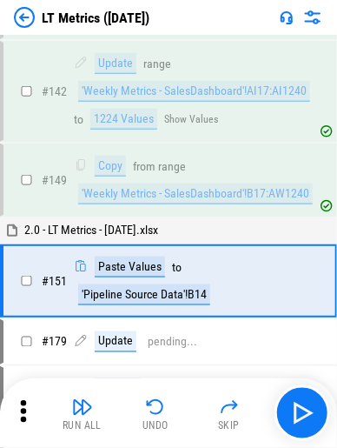
click at [129, 284] on div "'Pipeline Source Data'!B14" at bounding box center [144, 294] width 132 height 21
click at [90, 284] on div "'Pipeline Source Data'!B14" at bounding box center [144, 294] width 132 height 21
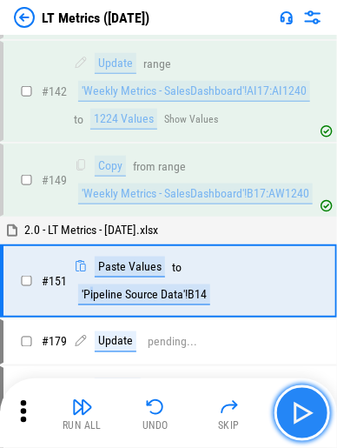
click at [283, 357] on img "button" at bounding box center [303, 413] width 28 height 28
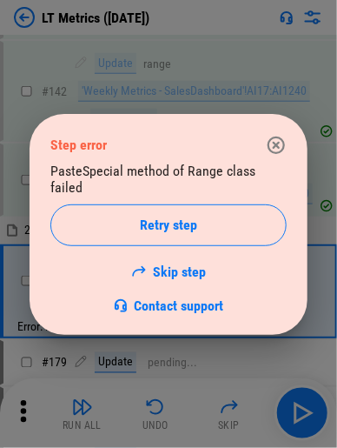
click at [280, 152] on icon "button" at bounding box center [276, 145] width 21 height 21
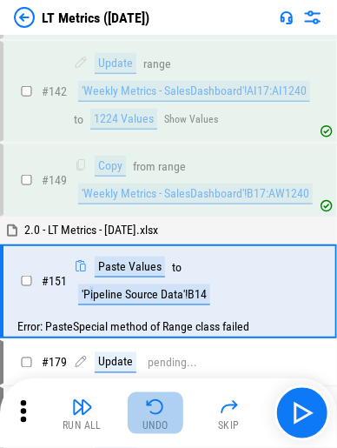
click at [158, 357] on div "Undo" at bounding box center [156, 425] width 26 height 10
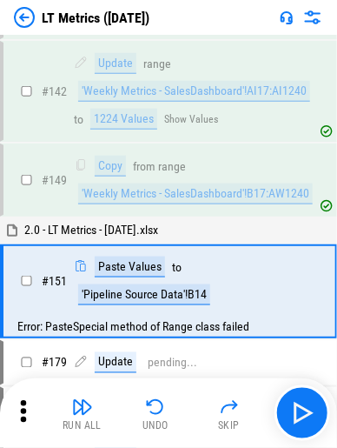
drag, startPoint x: 135, startPoint y: 421, endPoint x: 294, endPoint y: 383, distance: 163.7
click at [283, 357] on div "Run All Undo Skip" at bounding box center [168, 413] width 337 height 70
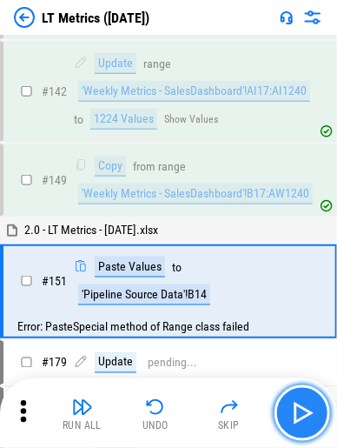
click at [283, 357] on img "button" at bounding box center [303, 413] width 28 height 28
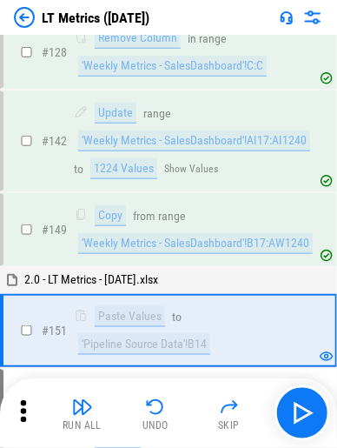
scroll to position [1325, 0]
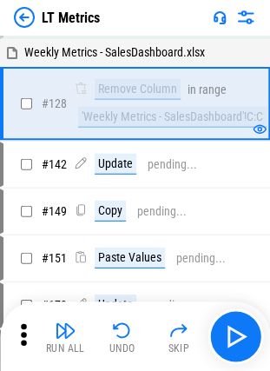
scroll to position [1175, 0]
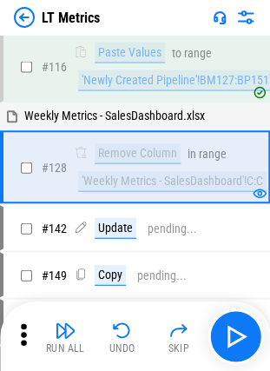
click at [74, 159] on div "# 128 Remove Column in range 'Weekly Metrics - SalesDashboard'!C:C" at bounding box center [127, 167] width 248 height 70
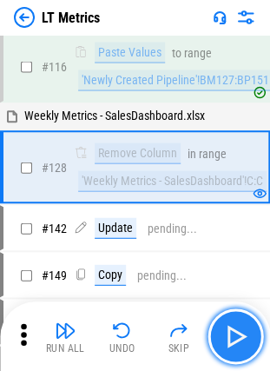
click at [237, 318] on button "button" at bounding box center [236, 337] width 56 height 56
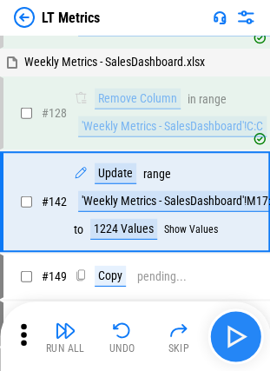
scroll to position [1263, 0]
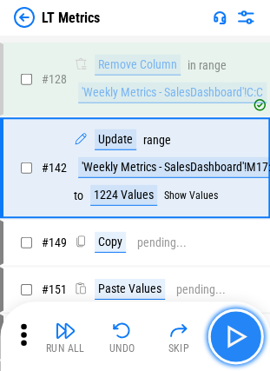
click at [237, 334] on img "button" at bounding box center [236, 337] width 28 height 28
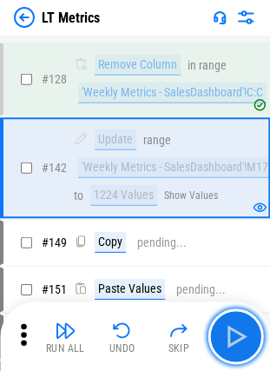
click at [254, 327] on button "button" at bounding box center [236, 337] width 56 height 56
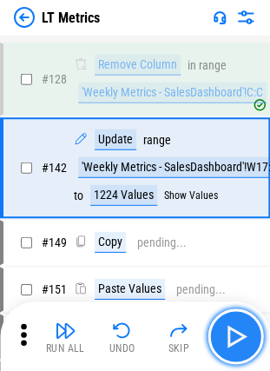
click at [235, 331] on img "button" at bounding box center [236, 337] width 28 height 28
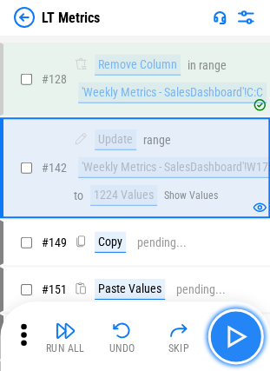
click at [243, 333] on img "button" at bounding box center [236, 337] width 28 height 28
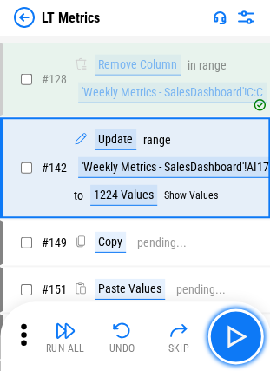
click at [248, 334] on img "button" at bounding box center [236, 337] width 28 height 28
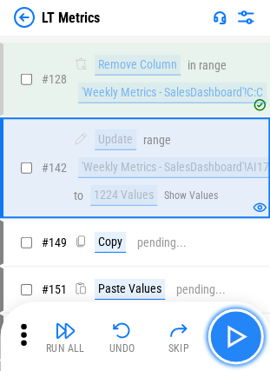
click at [237, 337] on img "button" at bounding box center [236, 337] width 28 height 28
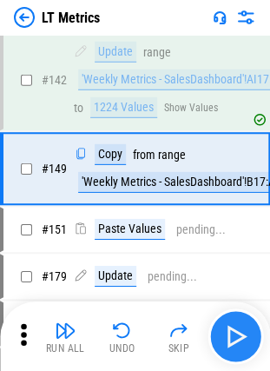
scroll to position [1351, 0]
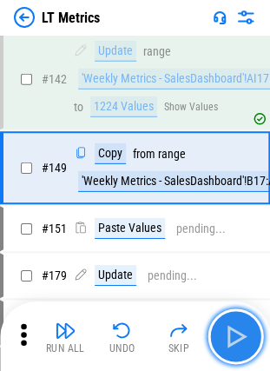
click at [237, 337] on img "button" at bounding box center [236, 337] width 28 height 28
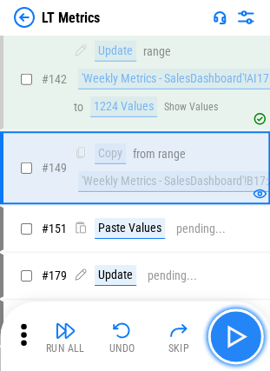
click at [238, 341] on img "button" at bounding box center [236, 337] width 28 height 28
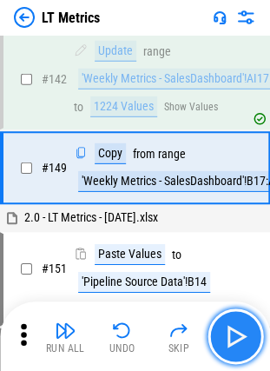
click at [237, 328] on img "button" at bounding box center [236, 337] width 28 height 28
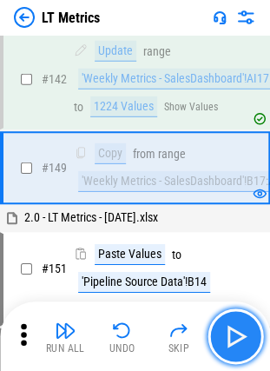
click at [233, 332] on img "button" at bounding box center [236, 337] width 28 height 28
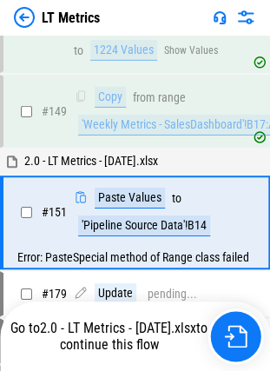
scroll to position [1462, 0]
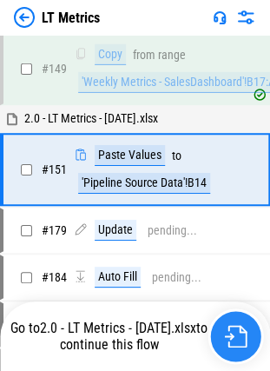
scroll to position [1451, 0]
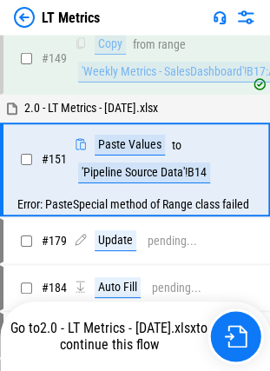
scroll to position [1462, 0]
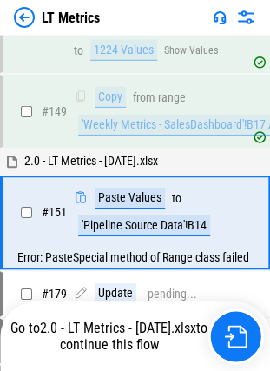
scroll to position [1462, 0]
